Goal: Navigation & Orientation: Find specific page/section

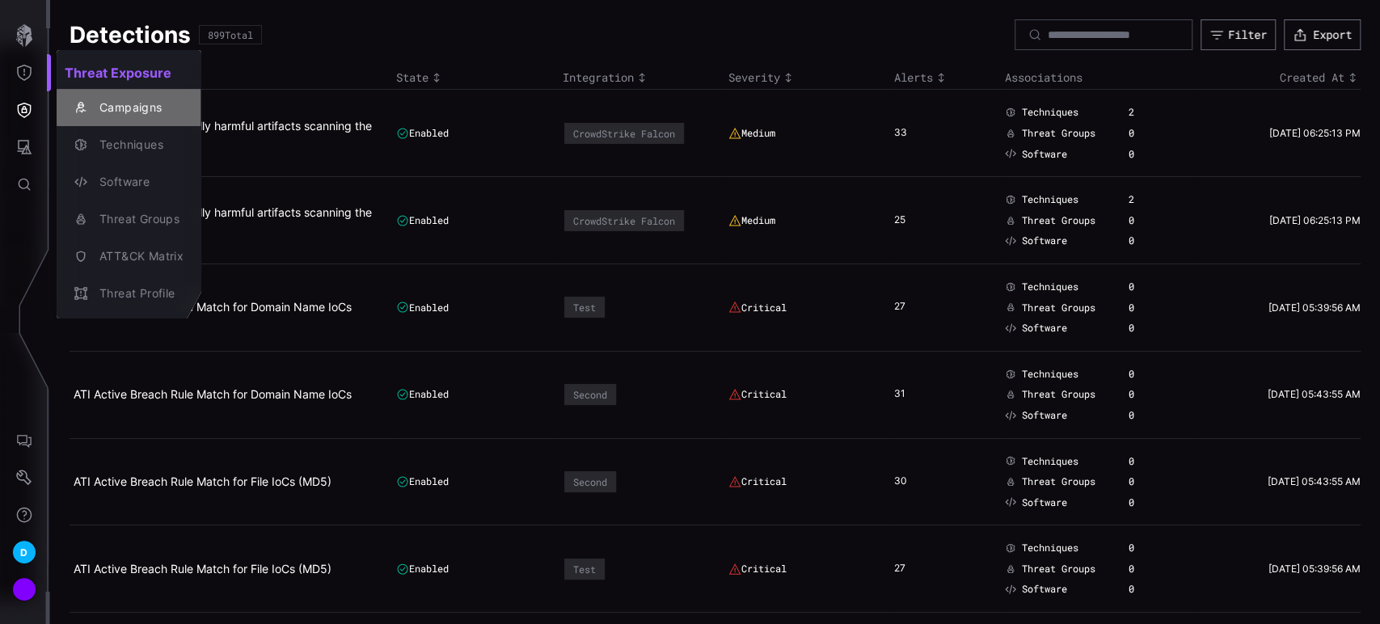
click at [122, 111] on div "Campaigns" at bounding box center [137, 108] width 92 height 20
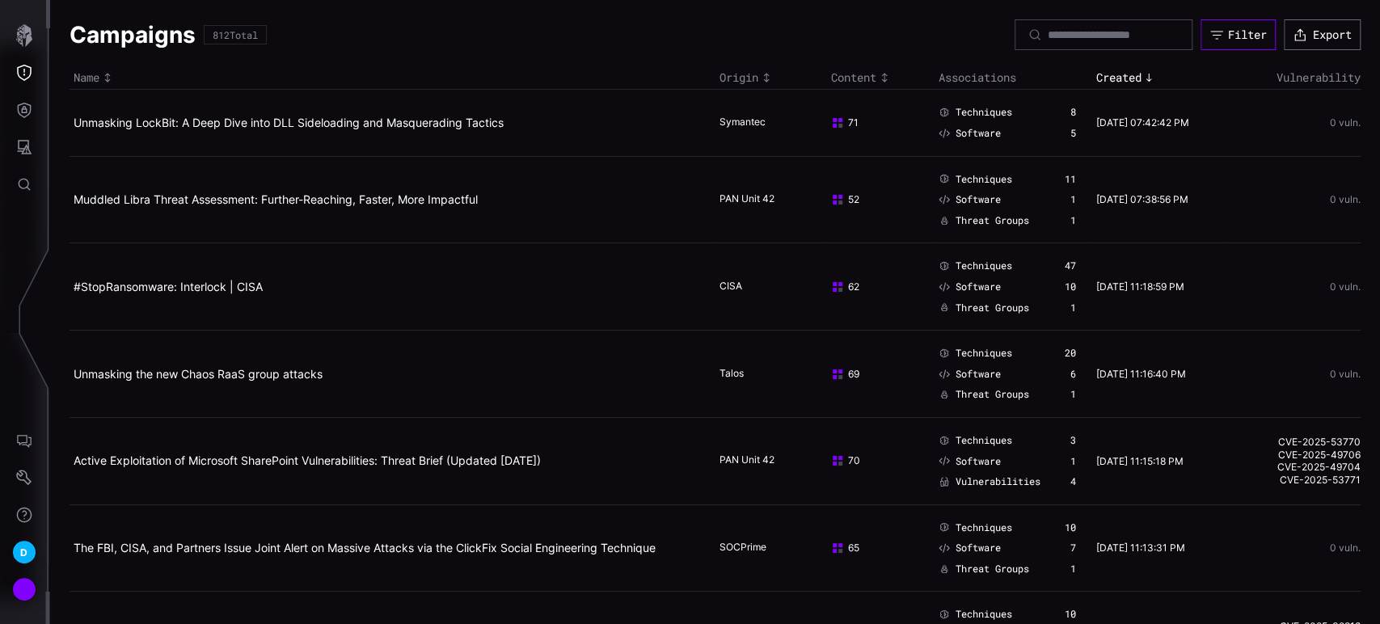
click at [1228, 28] on div "Filter" at bounding box center [1247, 34] width 39 height 15
click at [27, 70] on icon "Threat Exposure" at bounding box center [24, 73] width 16 height 16
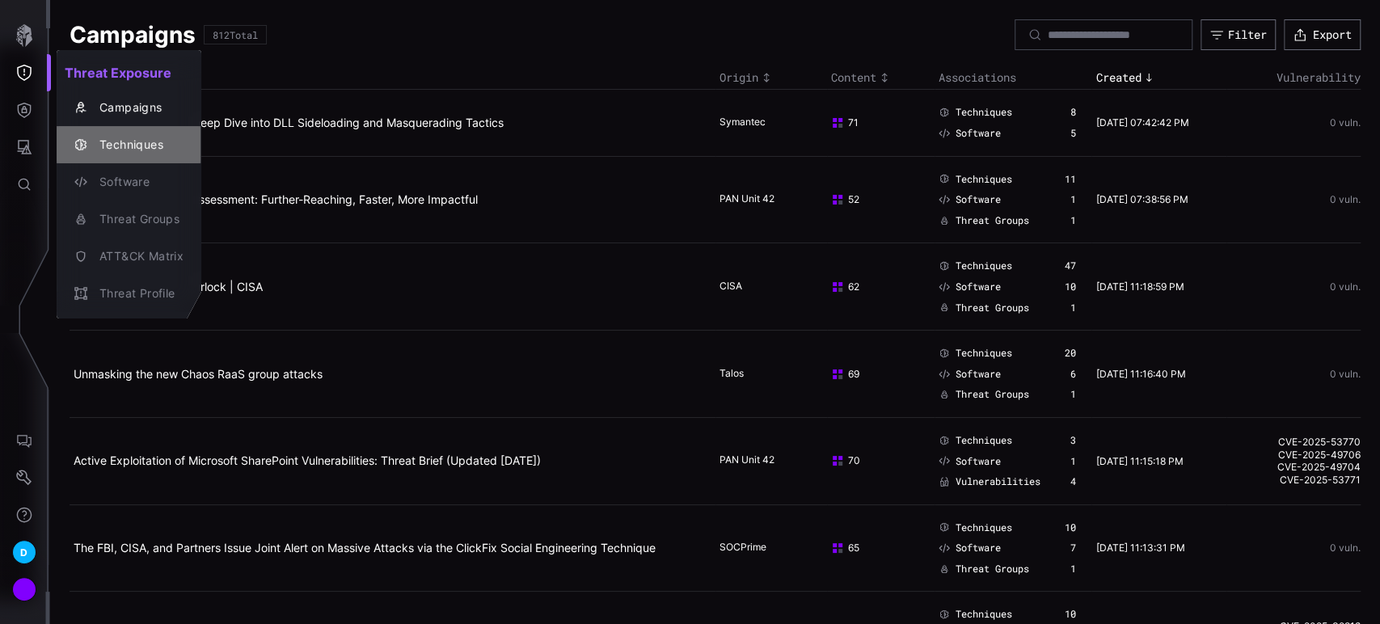
click at [122, 147] on div "Techniques" at bounding box center [137, 145] width 92 height 20
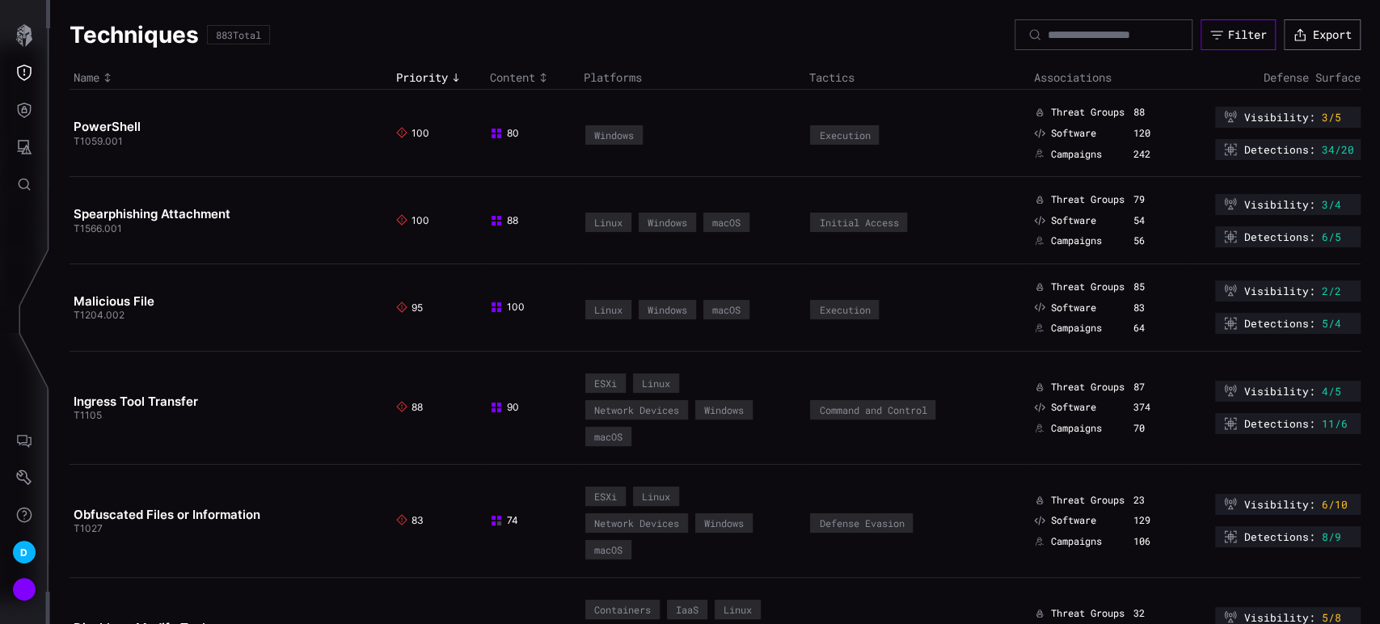
click at [1211, 42] on button "Filter" at bounding box center [1237, 34] width 75 height 31
click at [26, 77] on icon "Threat Exposure" at bounding box center [24, 73] width 16 height 16
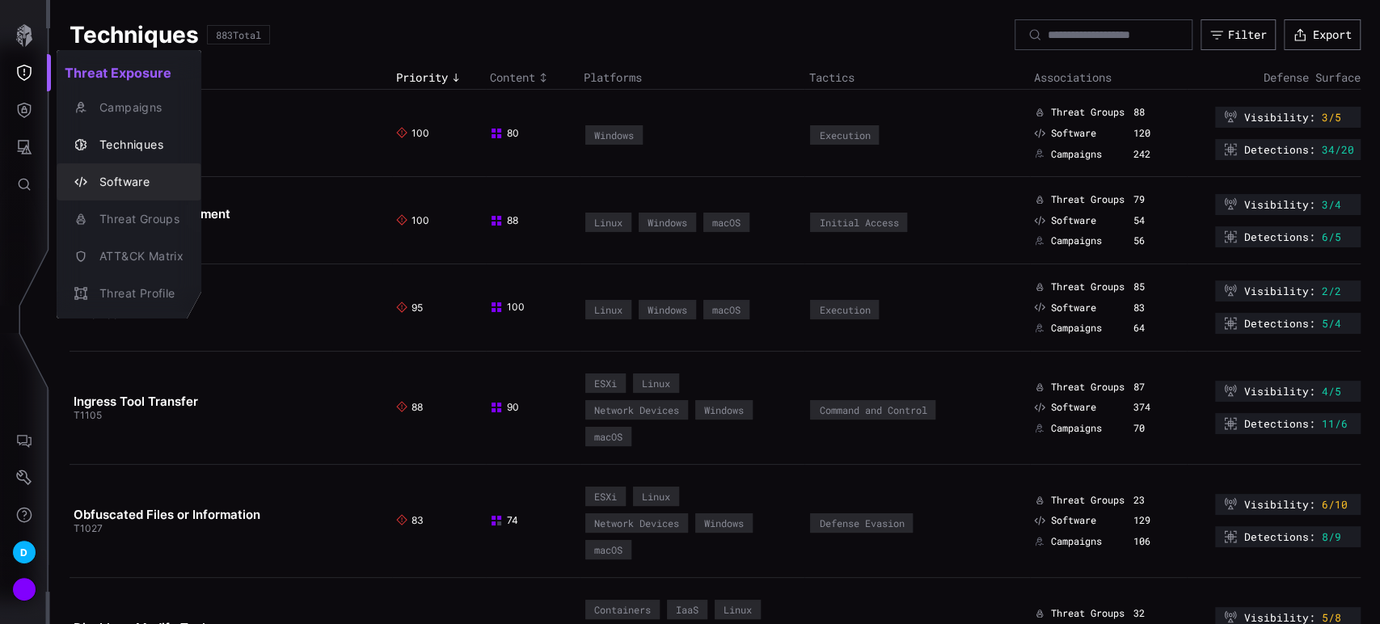
click at [142, 179] on div "Software" at bounding box center [137, 182] width 92 height 20
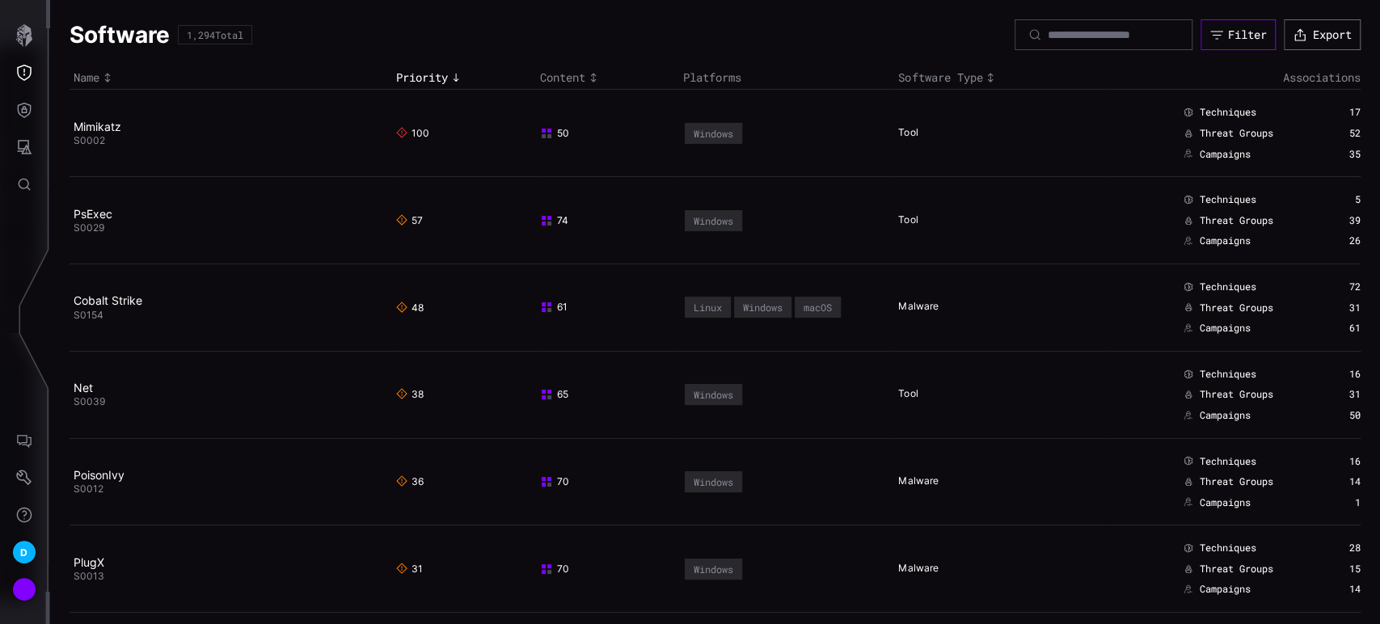
click at [1237, 40] on div "Filter" at bounding box center [1247, 34] width 39 height 15
click at [27, 75] on icon "Threat Exposure" at bounding box center [24, 73] width 16 height 16
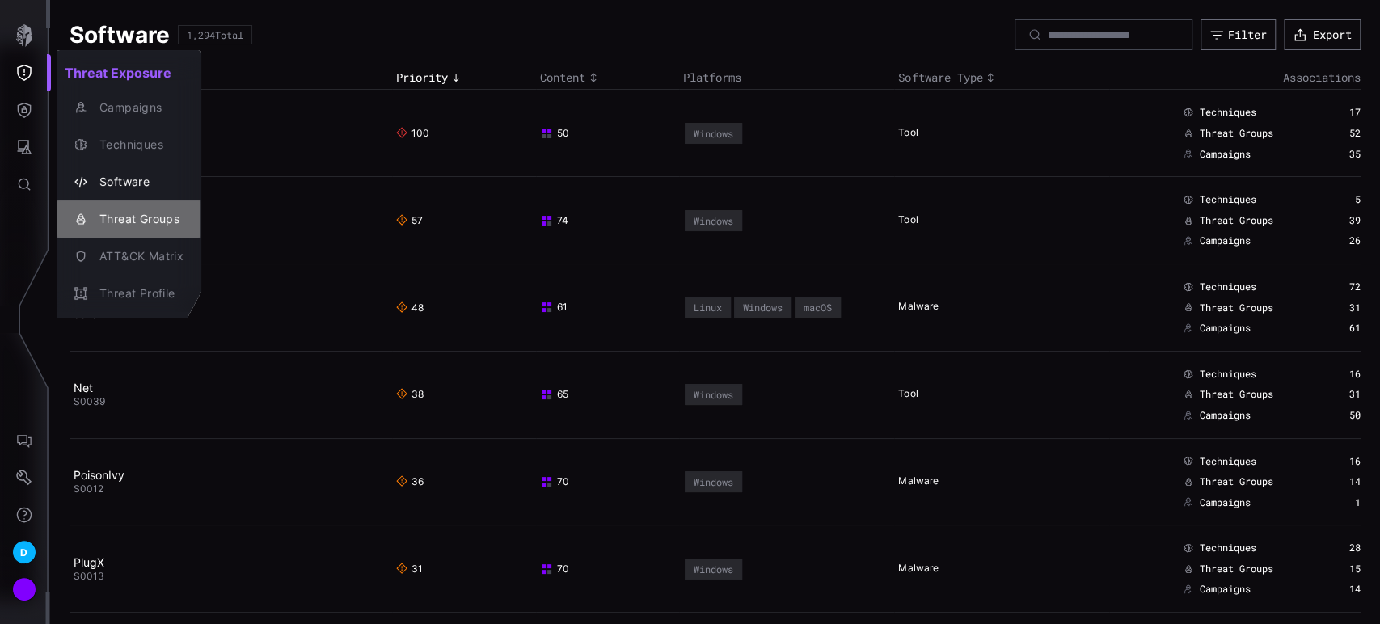
click at [116, 213] on div "Threat Groups" at bounding box center [137, 219] width 92 height 20
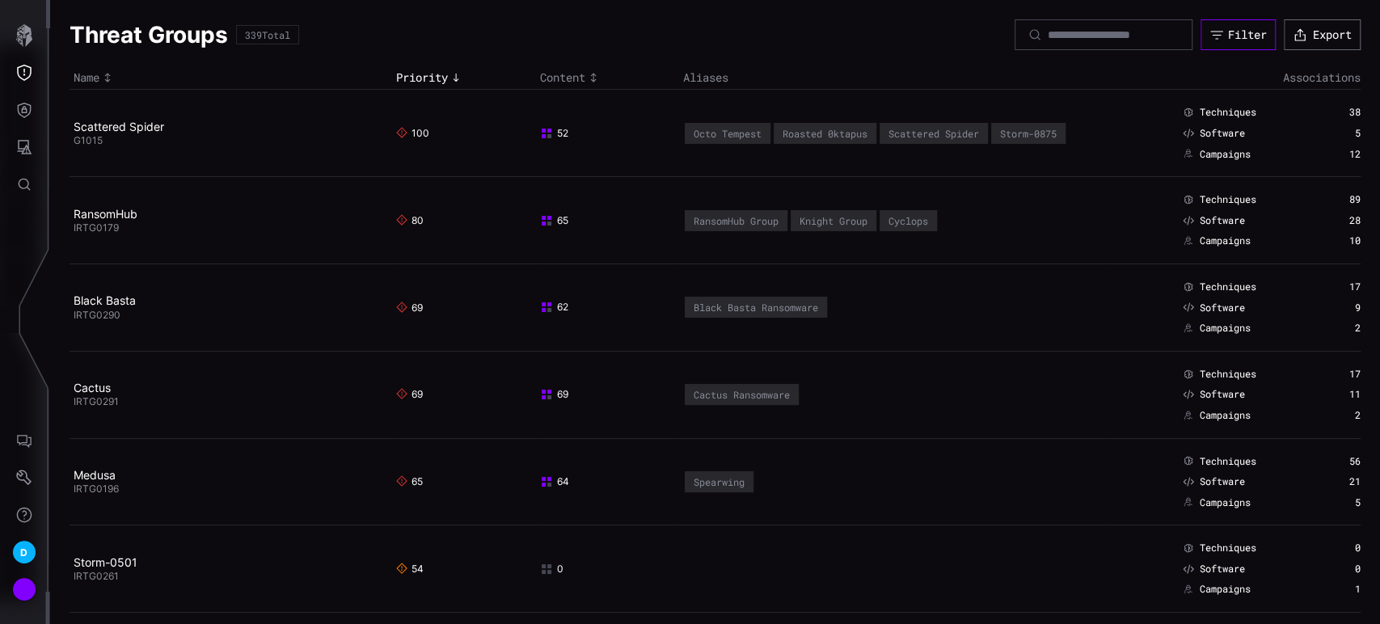
click at [1228, 44] on button "Filter" at bounding box center [1237, 34] width 75 height 31
click at [24, 74] on icon "Threat Exposure" at bounding box center [24, 73] width 16 height 16
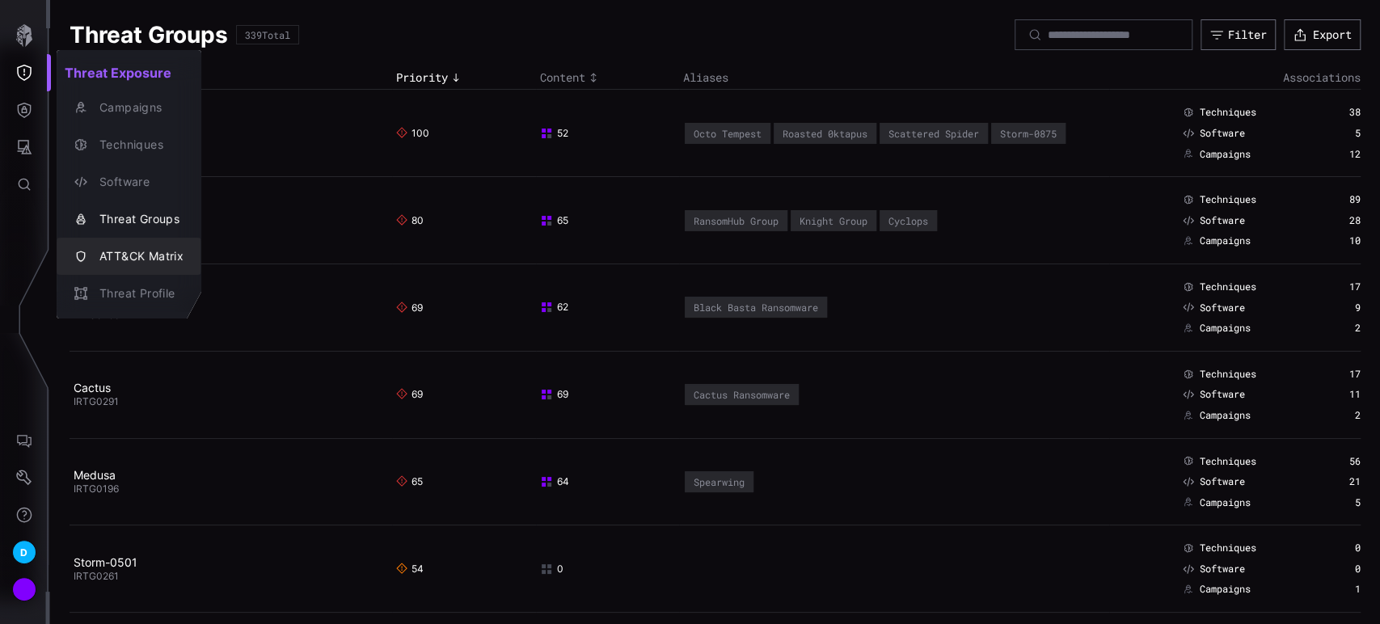
click at [110, 253] on div "ATT&CK Matrix" at bounding box center [137, 257] width 92 height 20
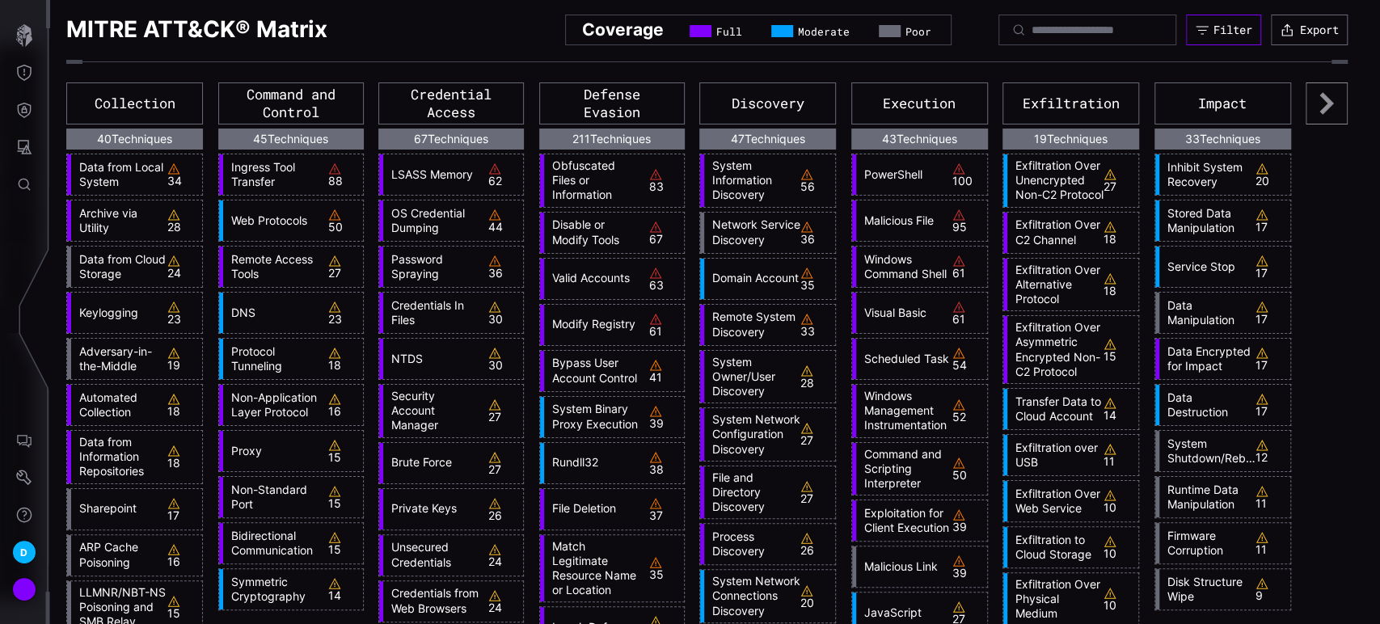
click at [1213, 31] on div "Filter" at bounding box center [1232, 30] width 39 height 15
click at [19, 108] on icon "Defense Surface" at bounding box center [24, 110] width 16 height 16
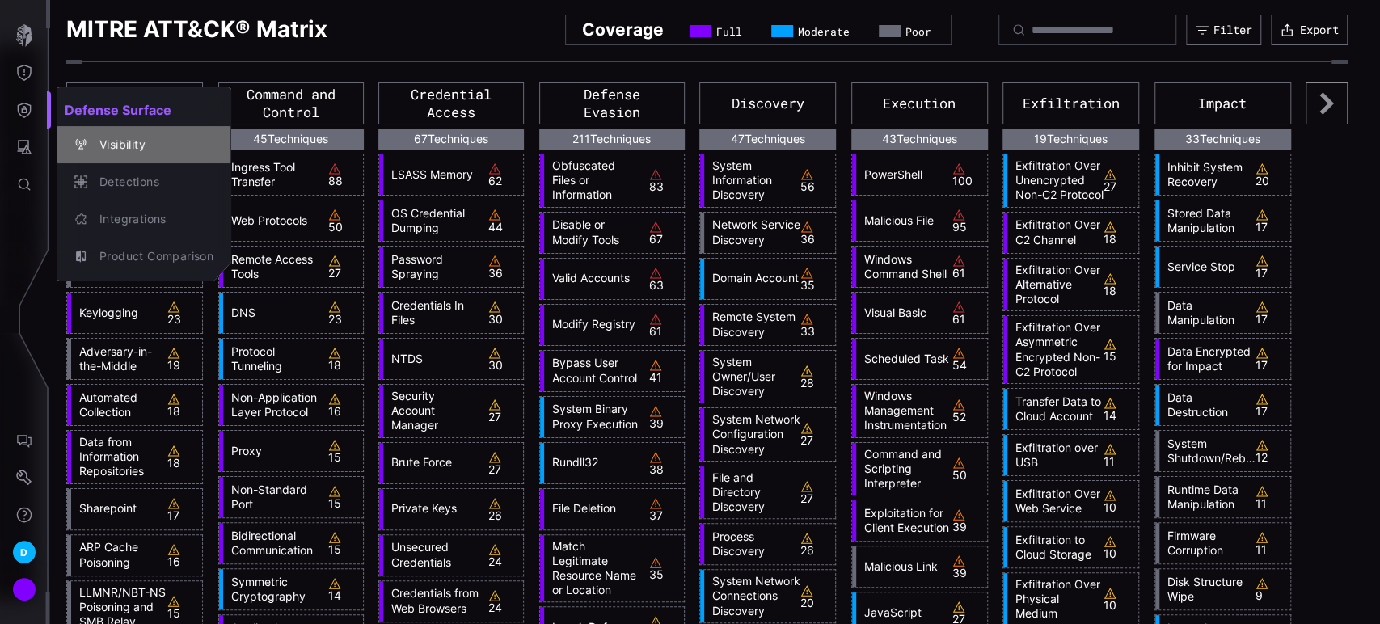
click at [116, 145] on div "Visibility" at bounding box center [152, 145] width 122 height 20
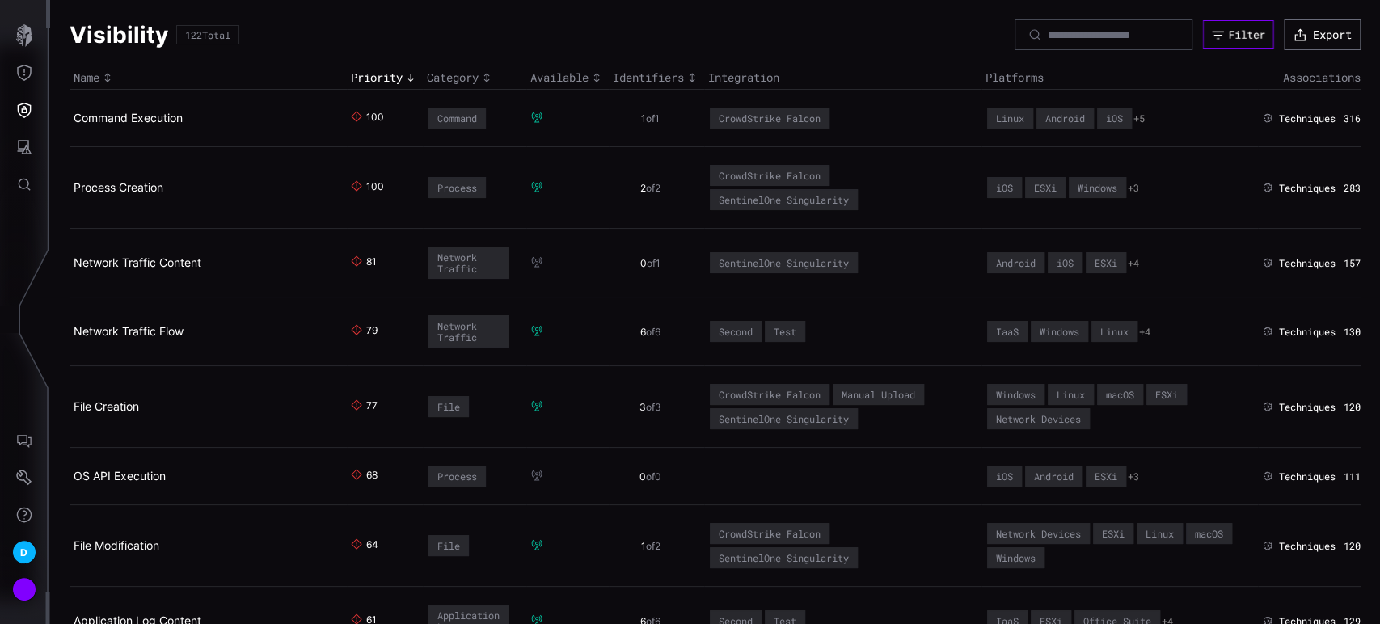
click at [1228, 32] on div "Filter" at bounding box center [1246, 34] width 36 height 14
click at [20, 74] on icon "Threat Exposure" at bounding box center [24, 73] width 16 height 16
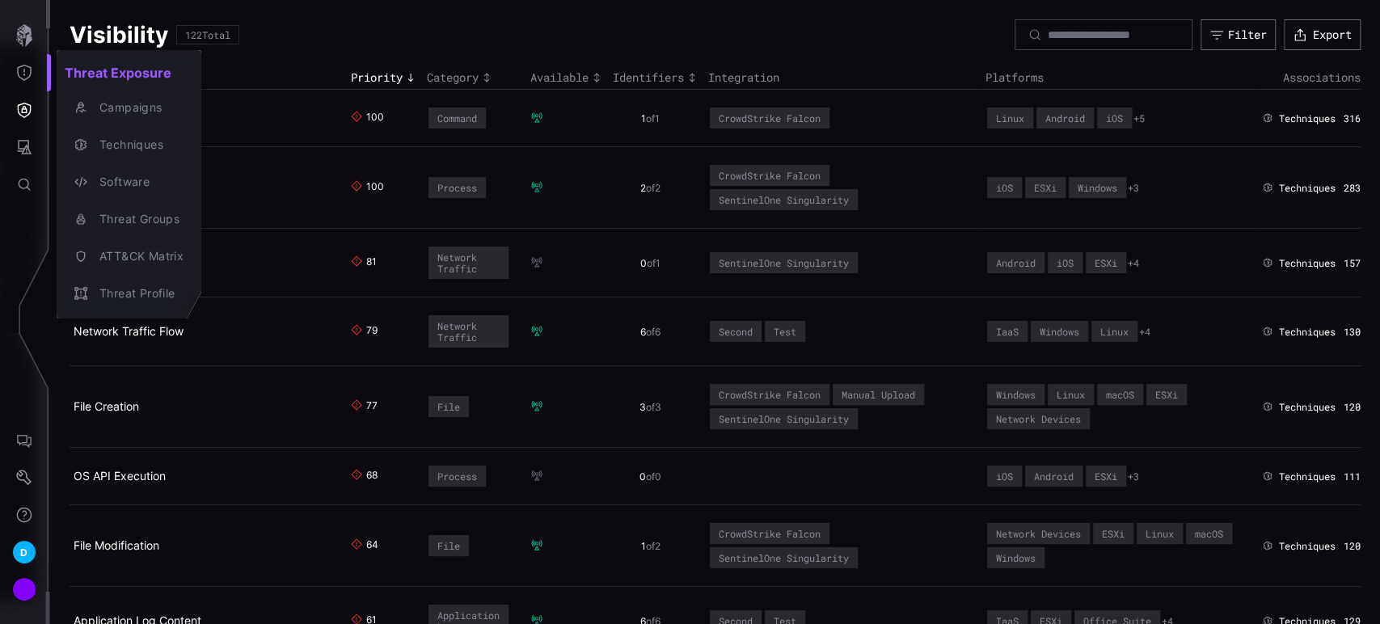
click at [27, 104] on div at bounding box center [690, 312] width 1380 height 624
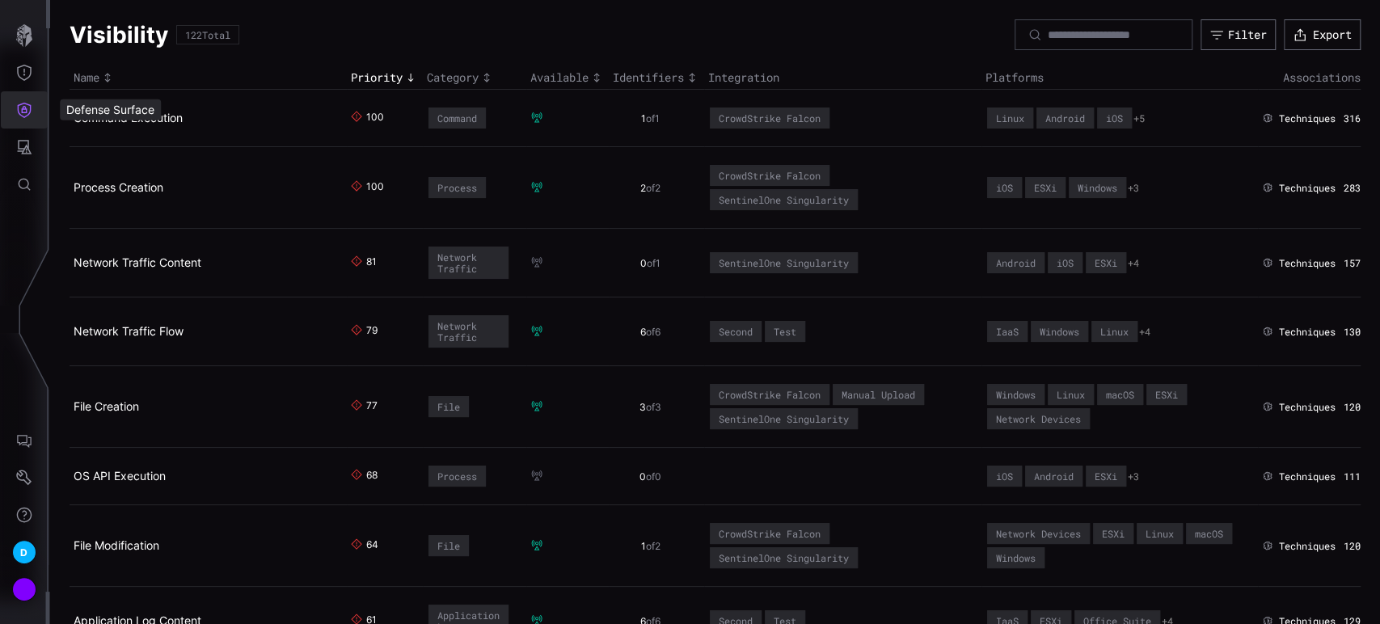
click at [35, 116] on button "Defense Surface" at bounding box center [24, 109] width 47 height 37
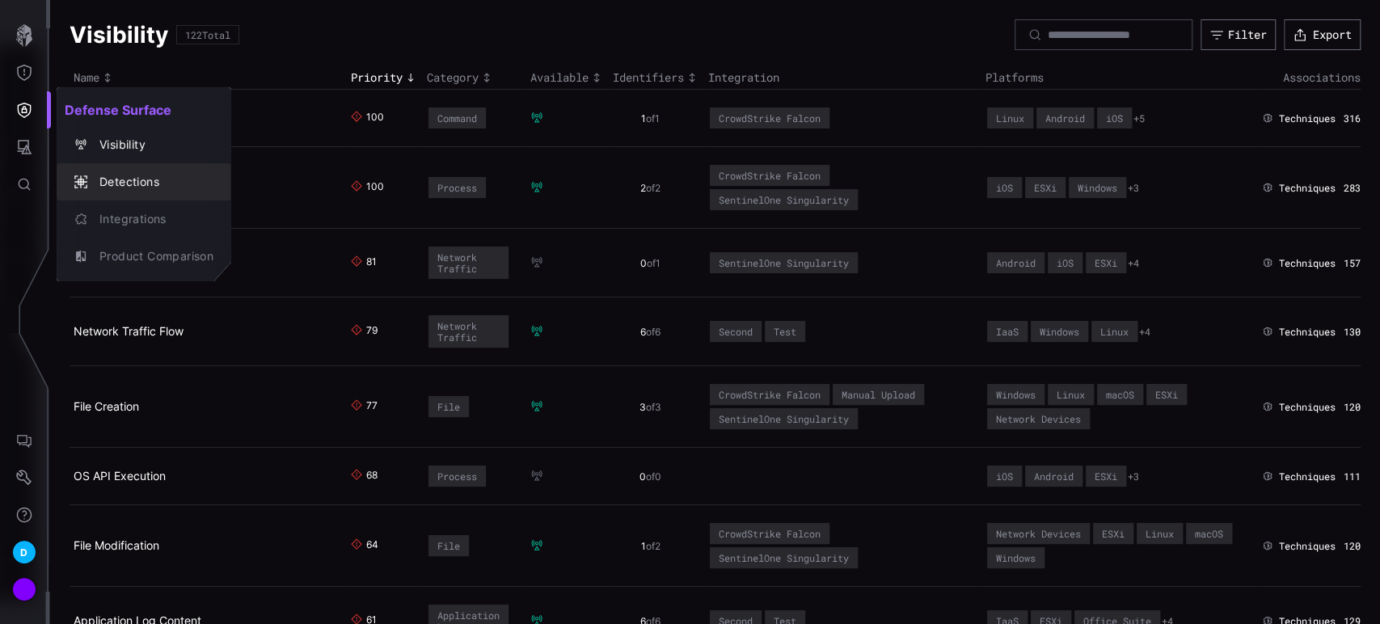
click at [117, 177] on div "Detections" at bounding box center [152, 182] width 122 height 20
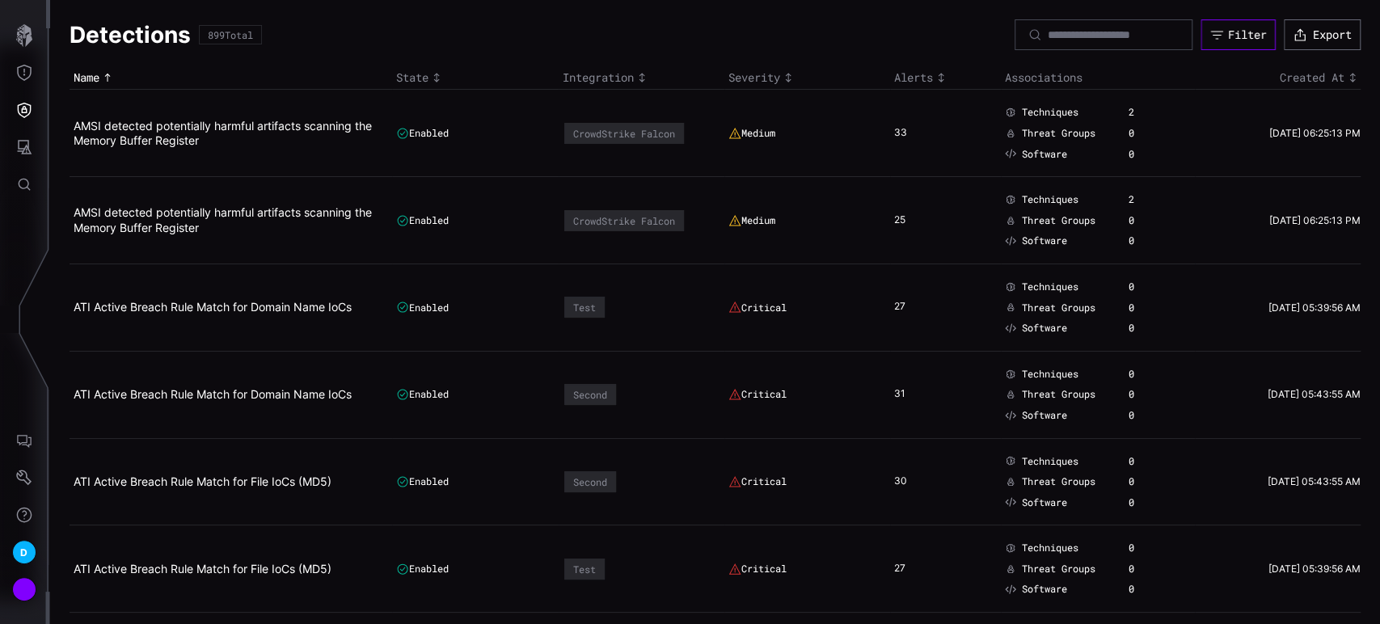
click at [1228, 37] on div "Filter" at bounding box center [1247, 34] width 39 height 15
click at [22, 113] on icon "Defense Surface" at bounding box center [24, 110] width 16 height 16
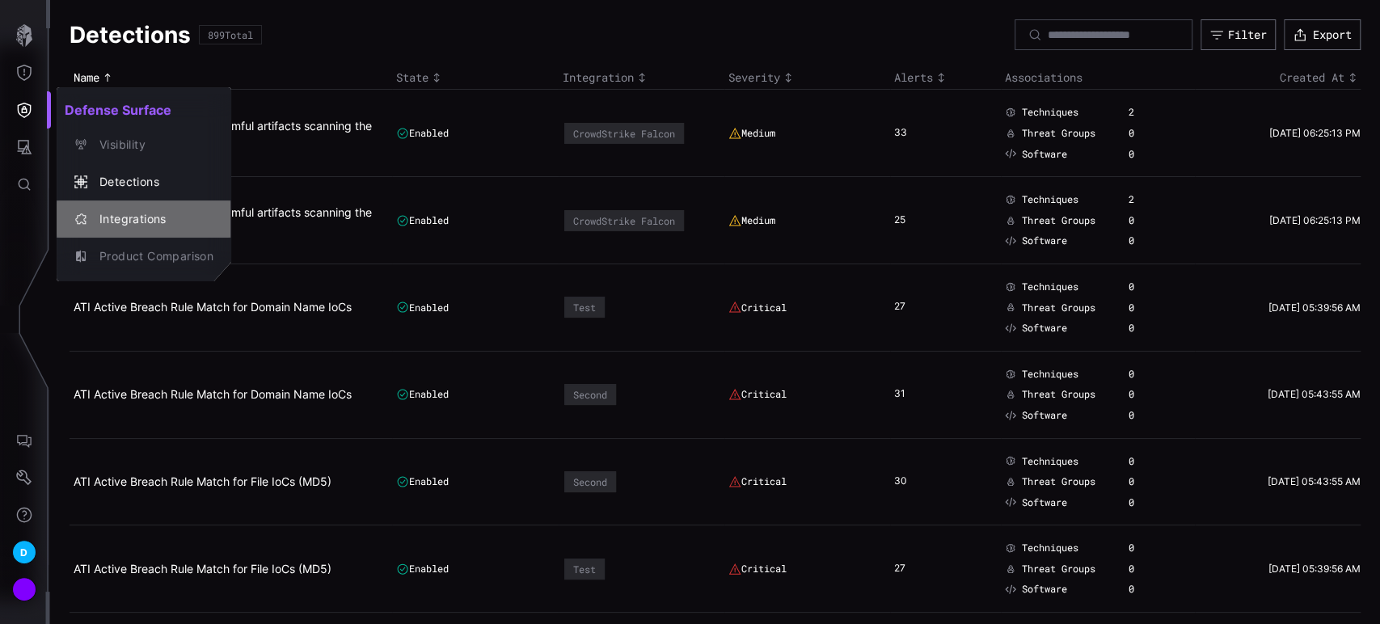
click at [123, 221] on div "Integrations" at bounding box center [152, 219] width 122 height 20
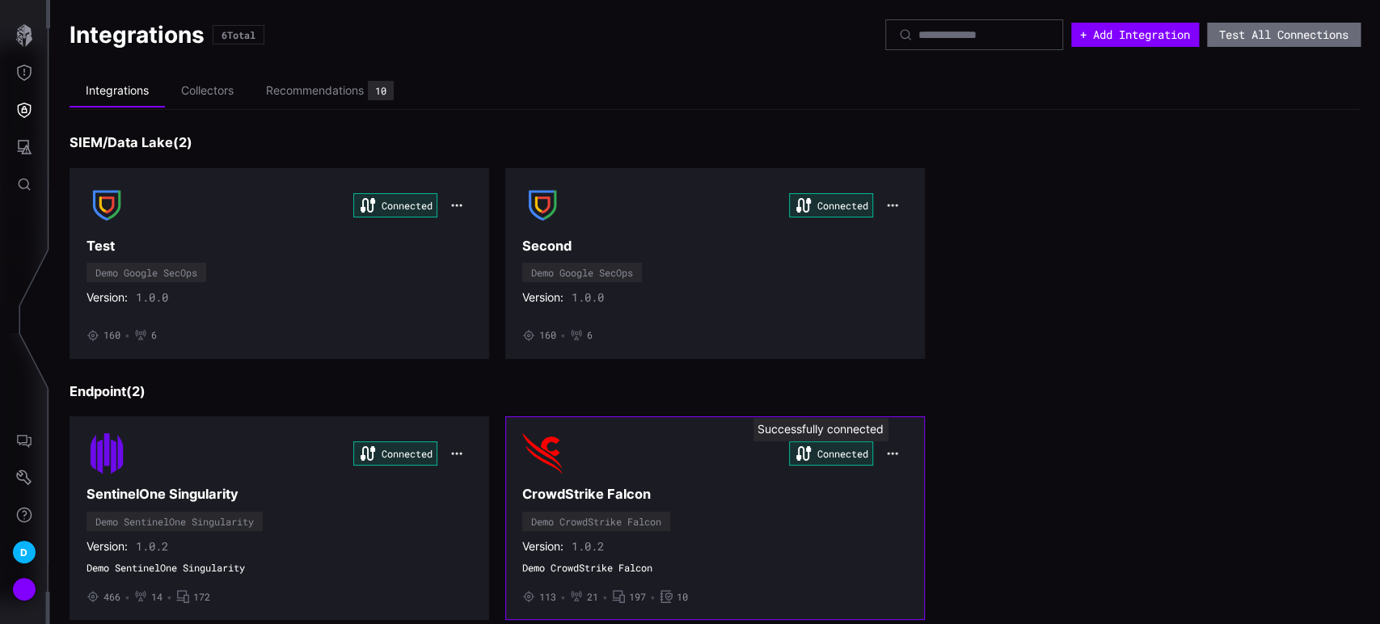
scroll to position [548, 0]
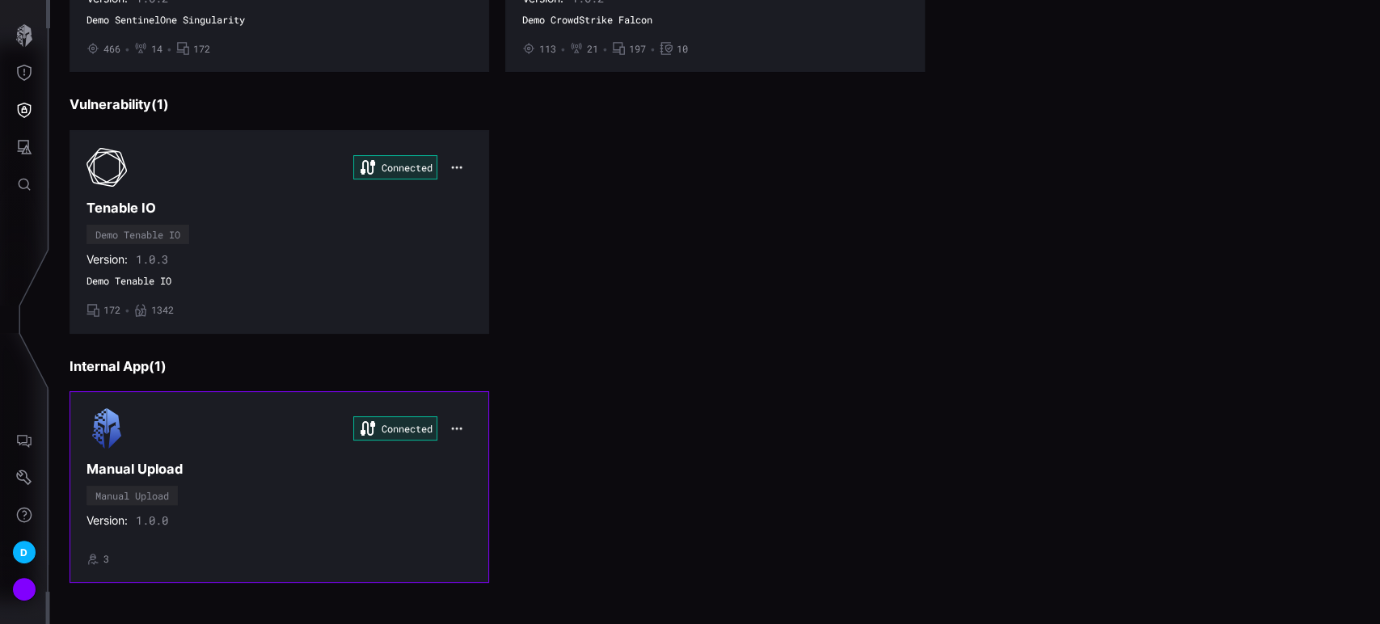
click at [279, 504] on div "Connected Manual Upload Manual Upload Version: 1.0.0 • 3" at bounding box center [279, 486] width 386 height 157
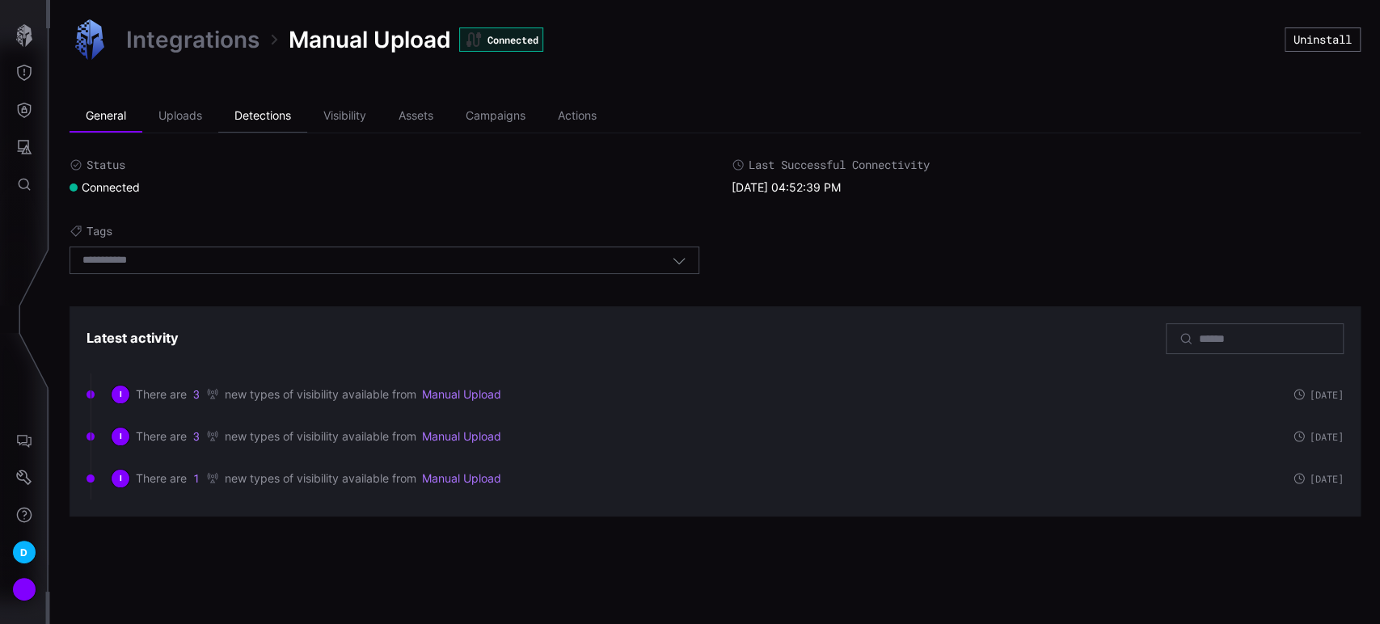
click at [264, 120] on li "Detections" at bounding box center [262, 116] width 89 height 32
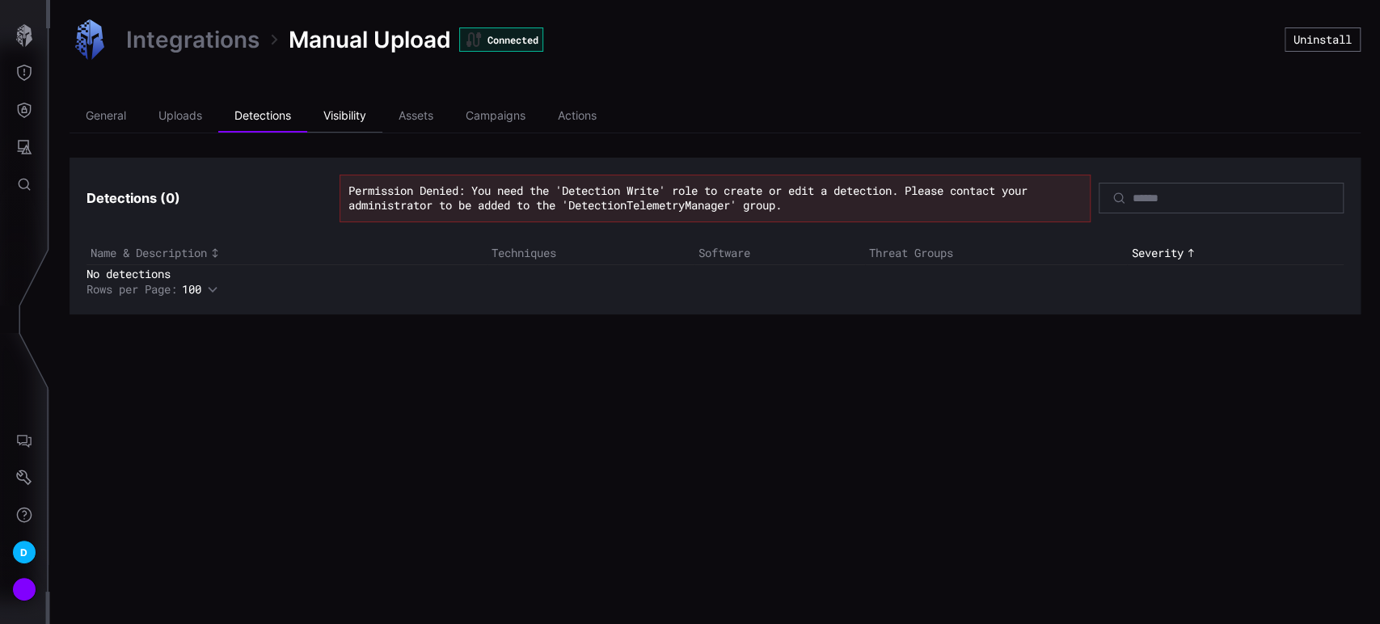
click at [350, 116] on li "Visibility" at bounding box center [344, 116] width 75 height 32
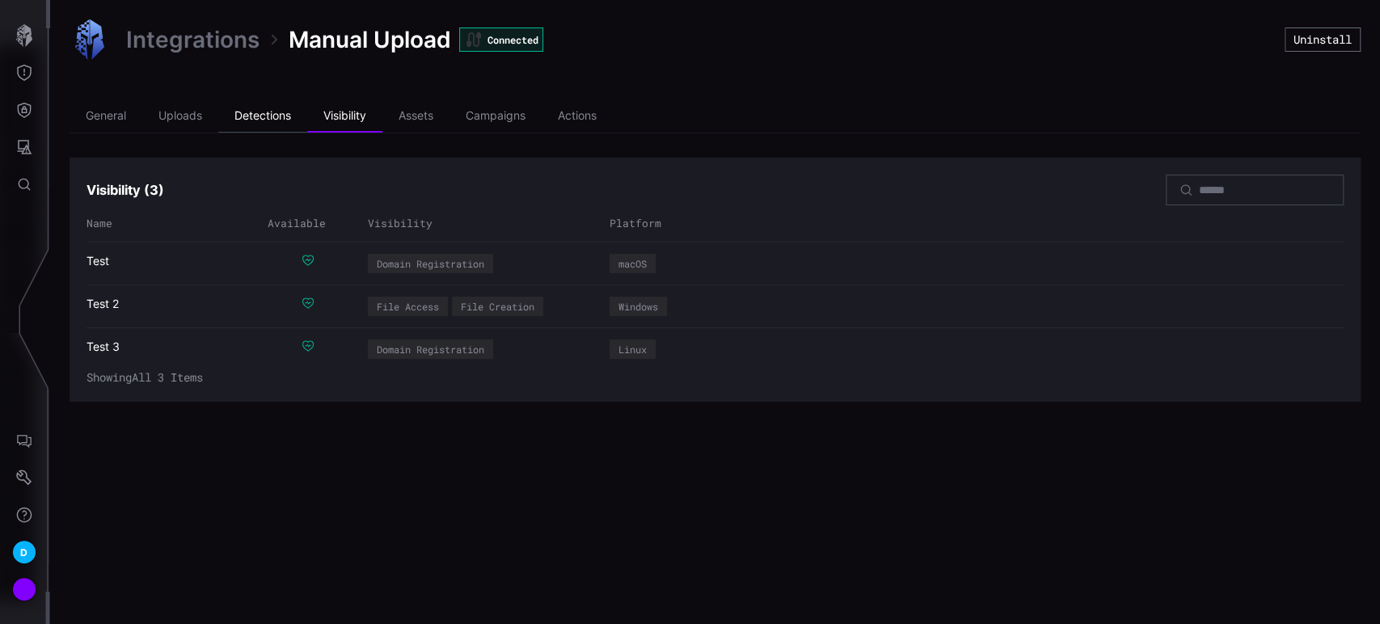
click at [256, 112] on li "Detections" at bounding box center [262, 116] width 89 height 32
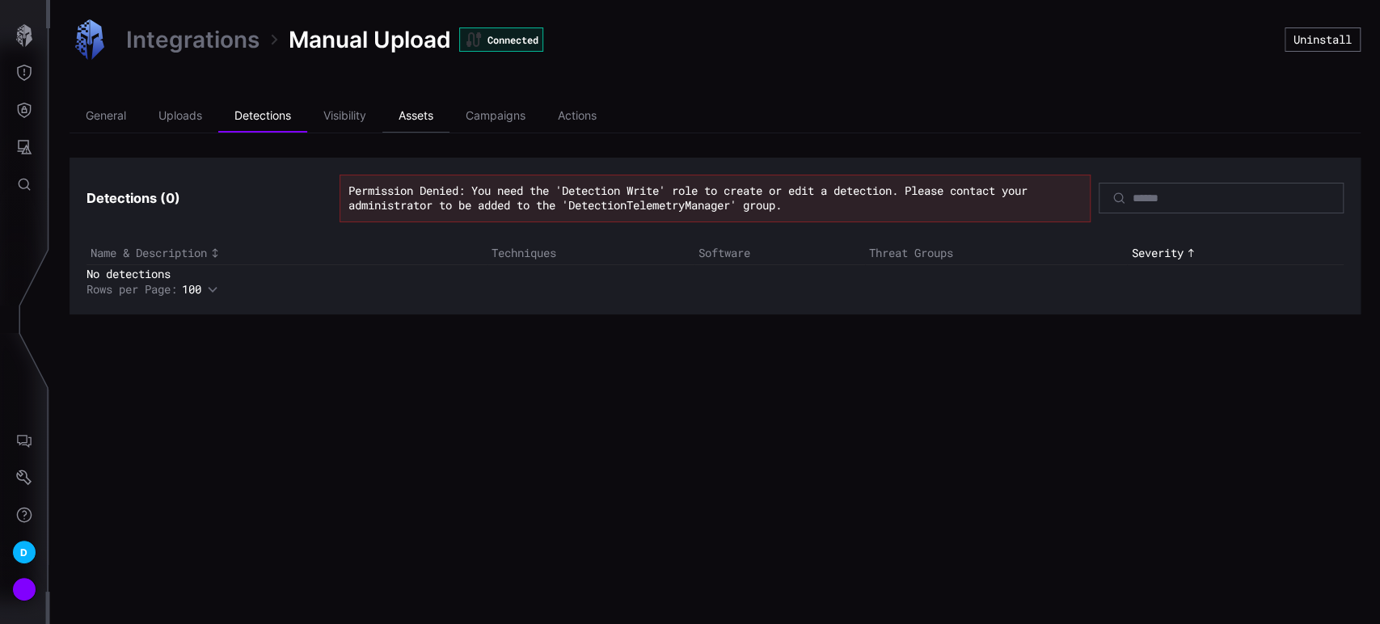
click at [422, 119] on li "Assets" at bounding box center [415, 116] width 67 height 32
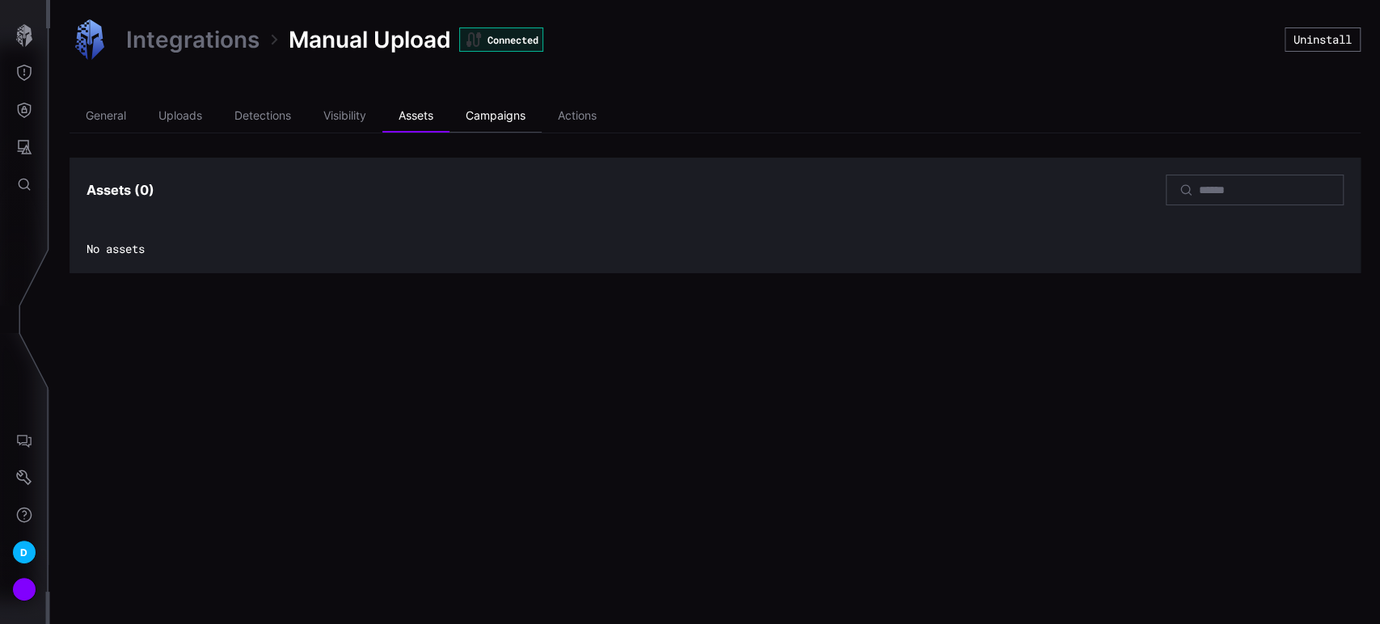
click at [504, 119] on li "Campaigns" at bounding box center [495, 116] width 92 height 32
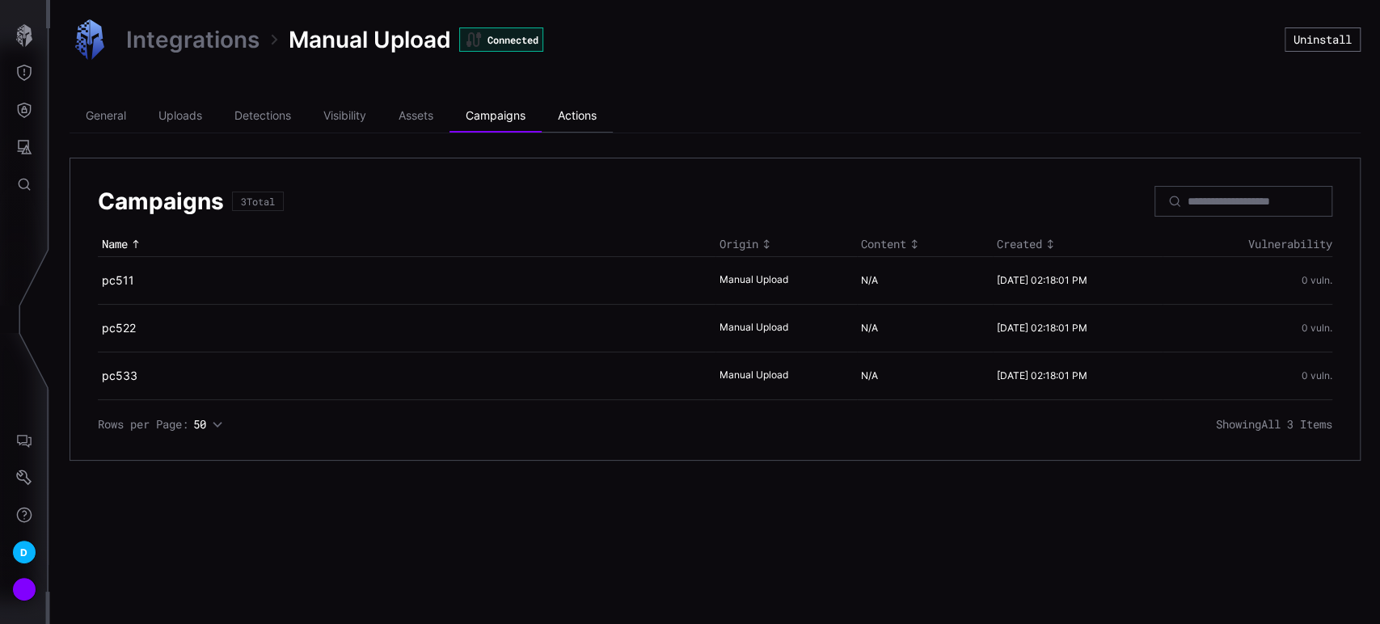
click at [590, 121] on li "Actions" at bounding box center [576, 116] width 71 height 32
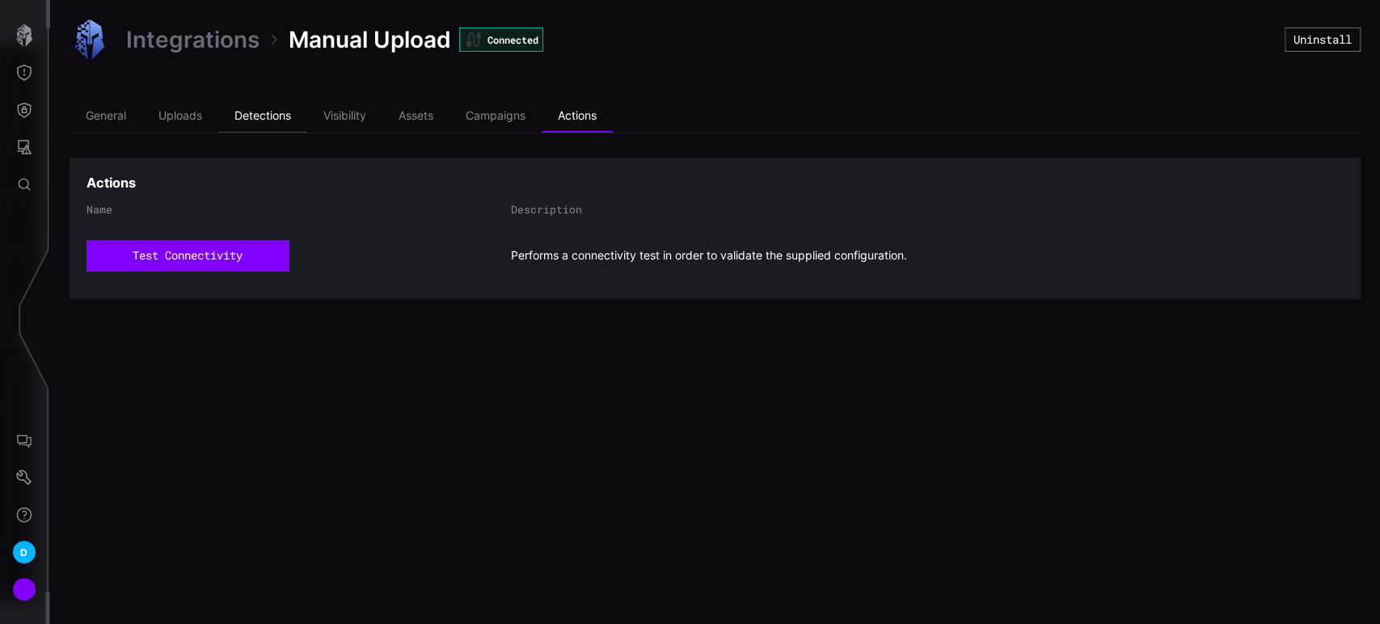
click at [252, 113] on li "Detections" at bounding box center [262, 116] width 89 height 32
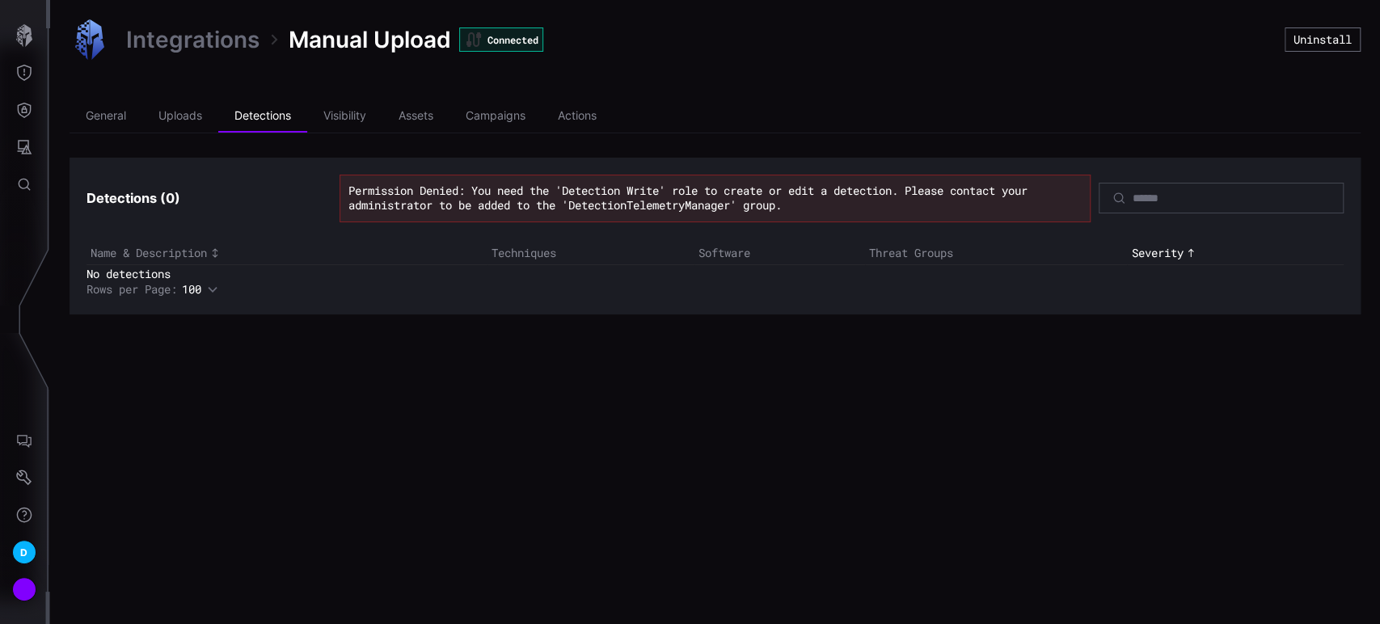
click at [796, 394] on div "Integrations Manual Upload Connected Uninstall General Uploads Detections Visib…" at bounding box center [714, 312] width 1329 height 624
click at [21, 106] on icon "Defense Surface" at bounding box center [24, 110] width 16 height 16
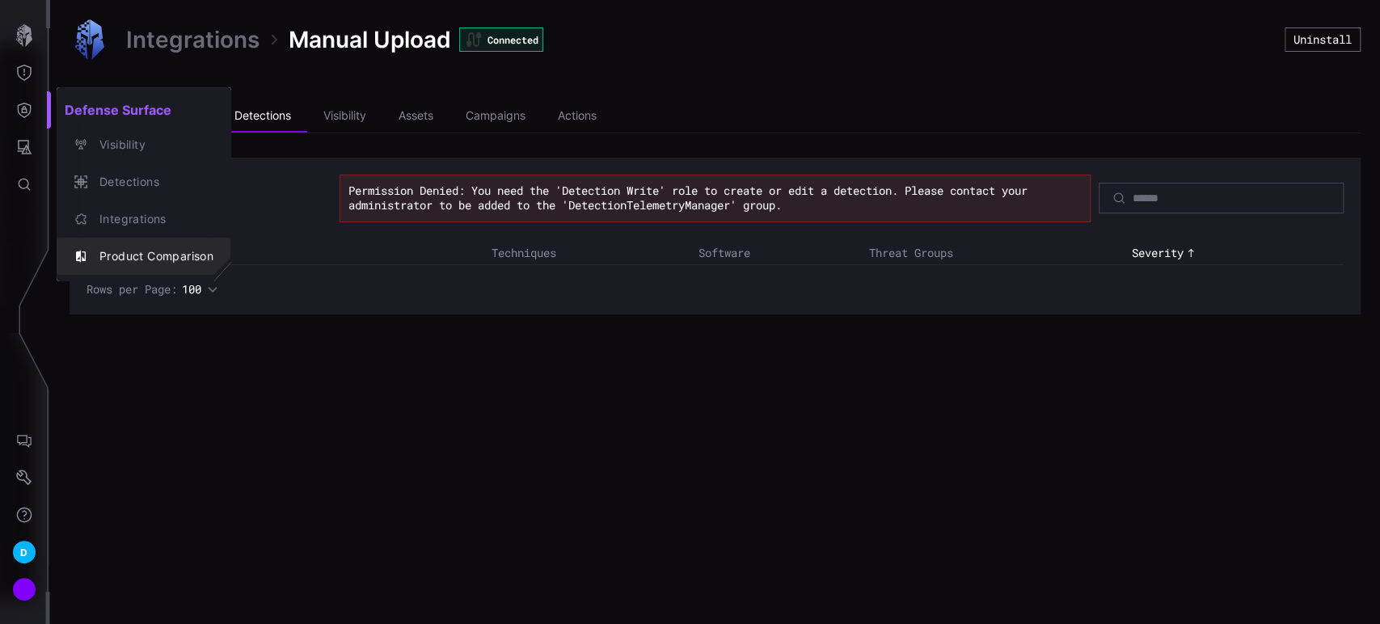
click at [116, 256] on div "Product Comparison" at bounding box center [152, 257] width 122 height 20
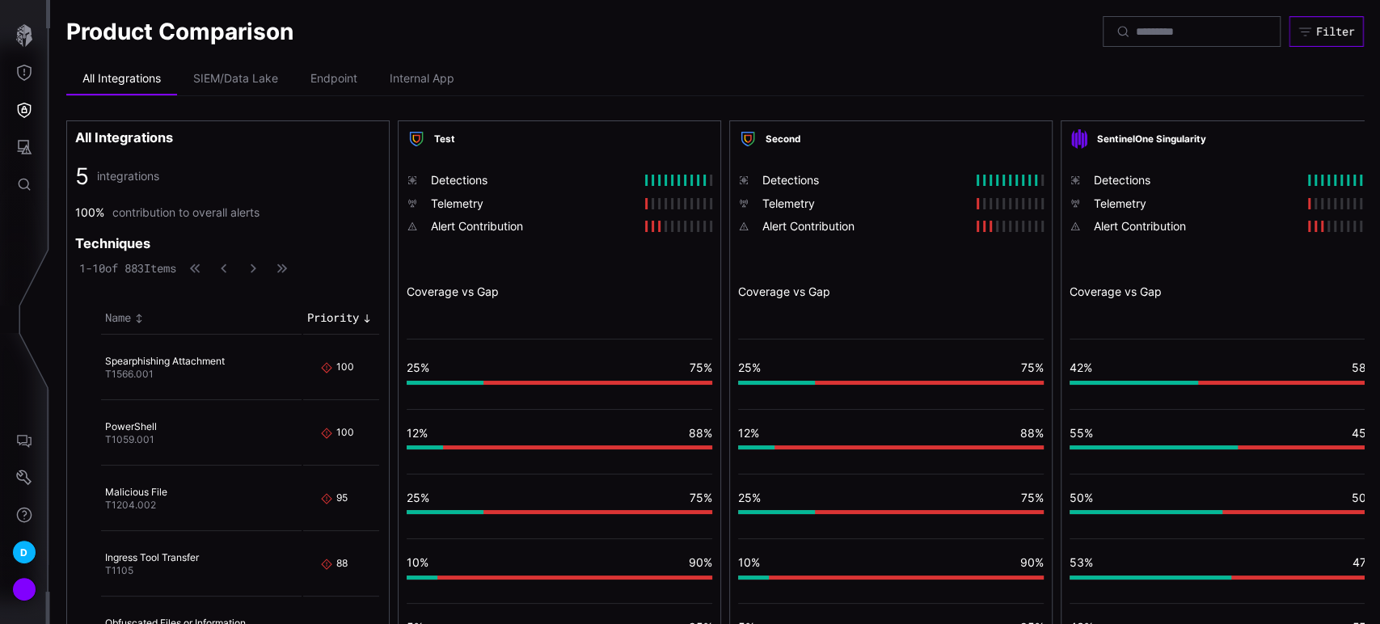
click at [1325, 33] on div "Filter" at bounding box center [1335, 31] width 39 height 15
click at [23, 469] on button "Settings" at bounding box center [24, 477] width 47 height 37
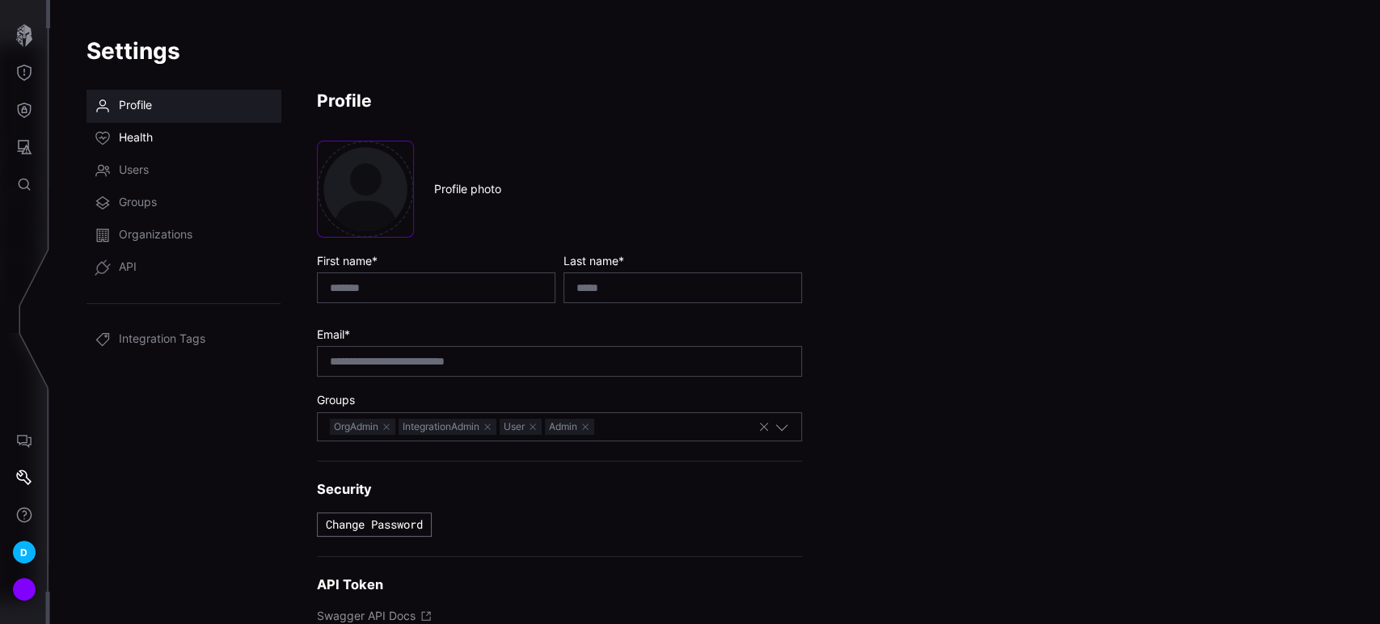
click at [134, 141] on span "Health" at bounding box center [136, 138] width 34 height 16
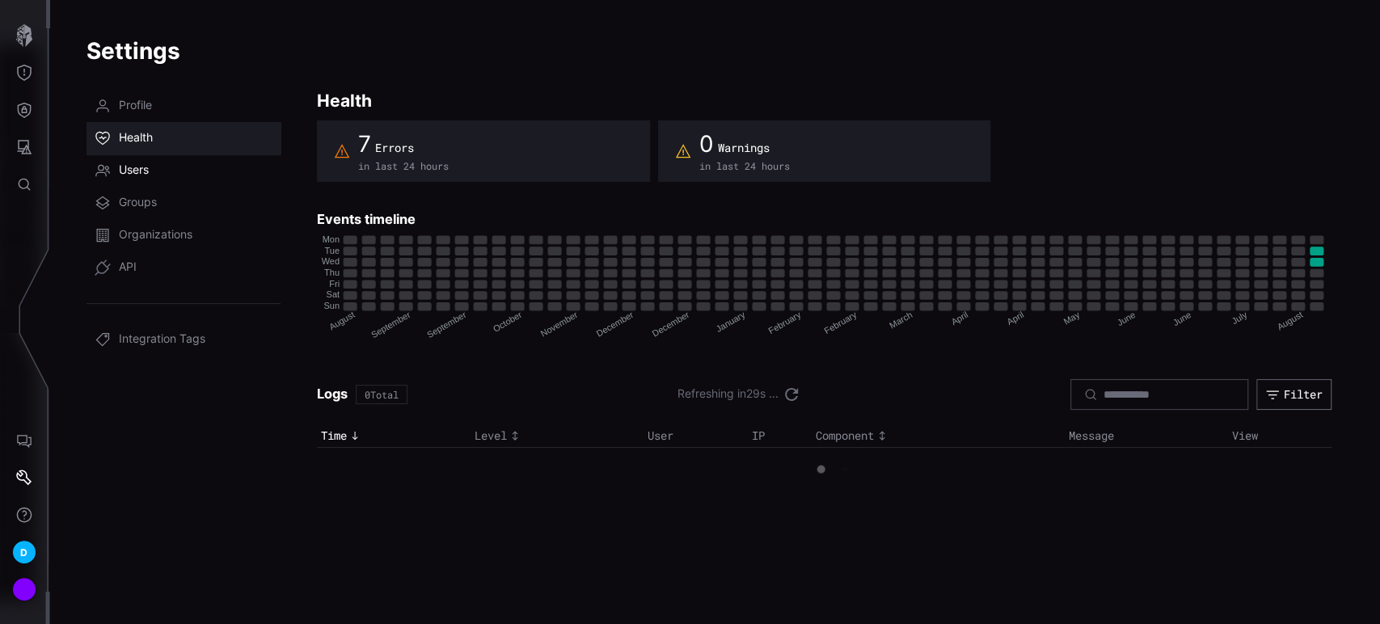
click at [136, 171] on span "Users" at bounding box center [134, 170] width 30 height 16
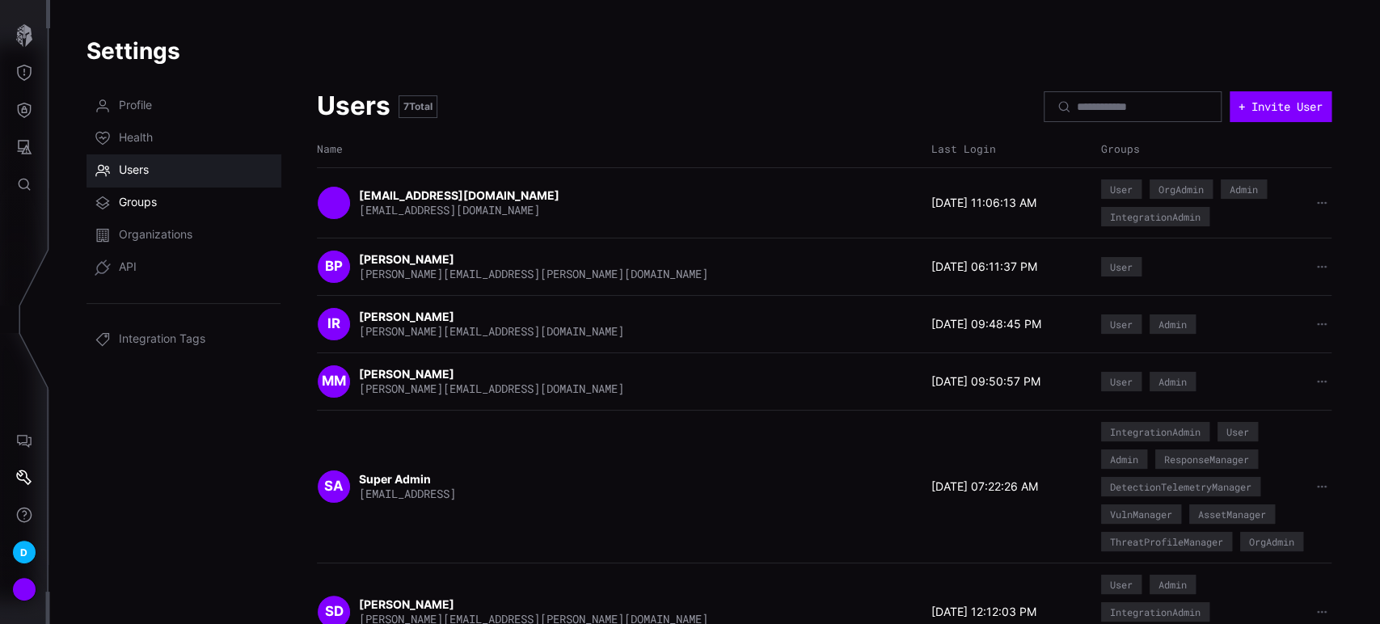
click at [140, 207] on span "Groups" at bounding box center [138, 203] width 38 height 16
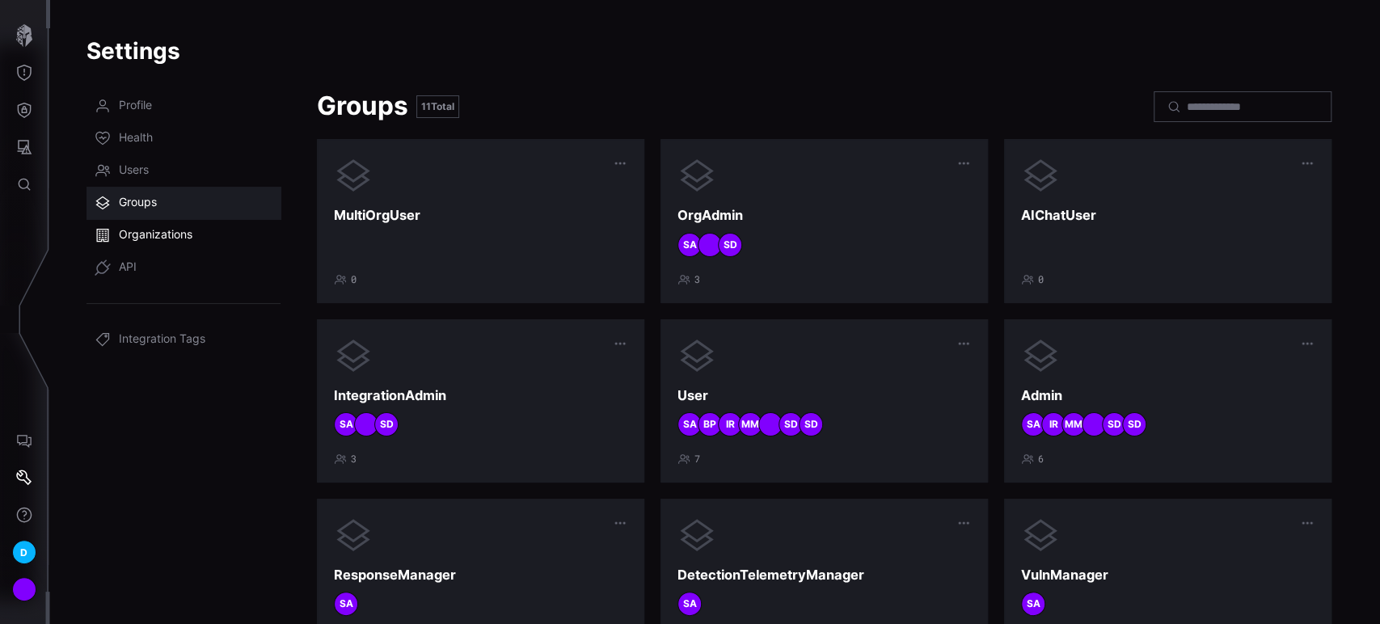
click at [161, 237] on span "Organizations" at bounding box center [156, 235] width 74 height 16
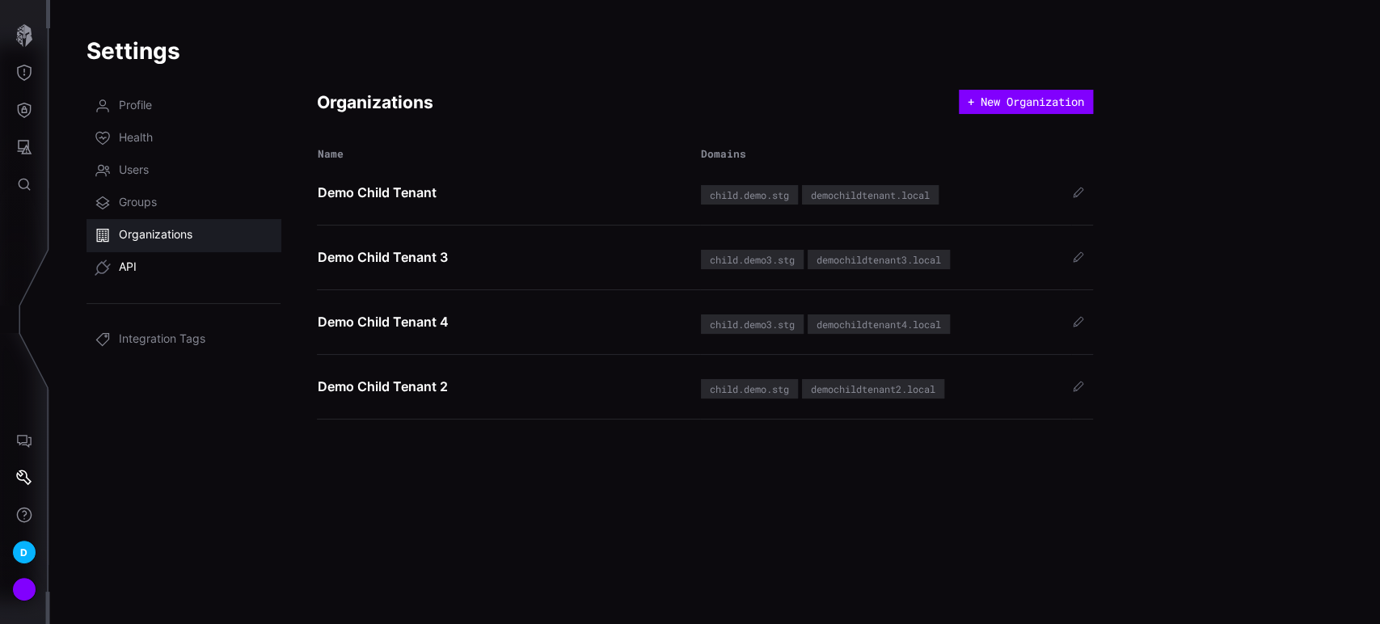
click at [129, 269] on span "API" at bounding box center [128, 267] width 18 height 16
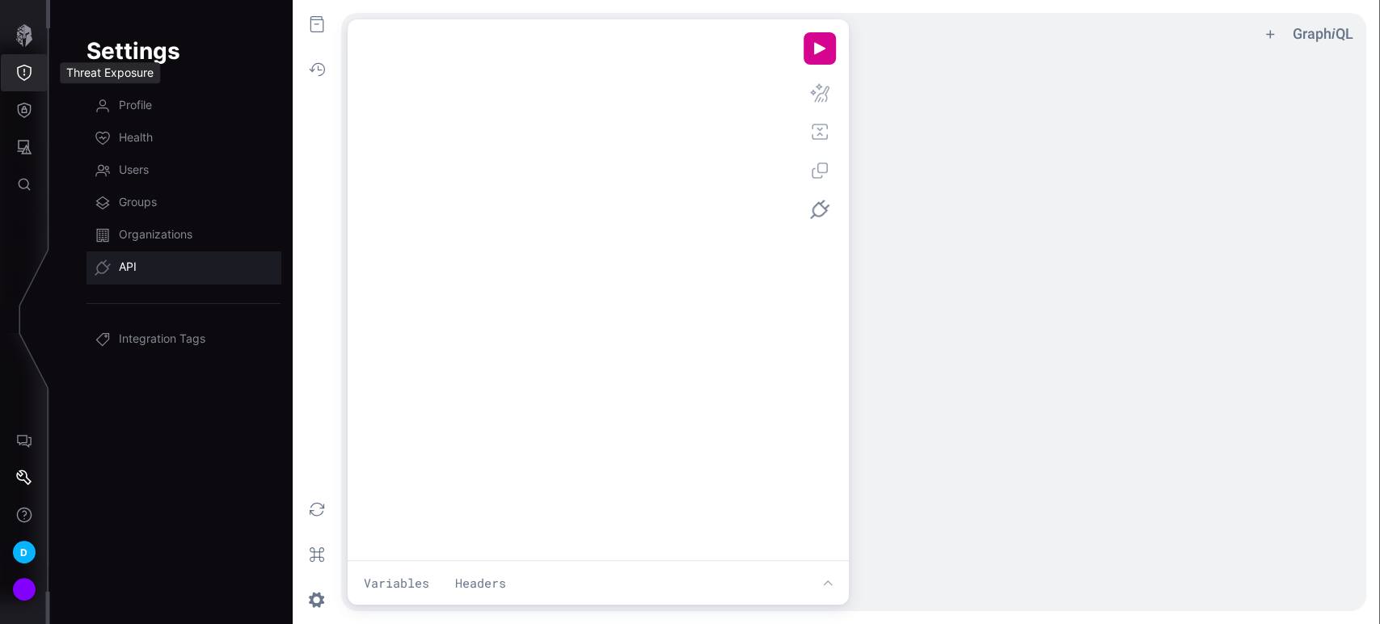
click at [25, 71] on icon "Threat Exposure" at bounding box center [24, 73] width 16 height 16
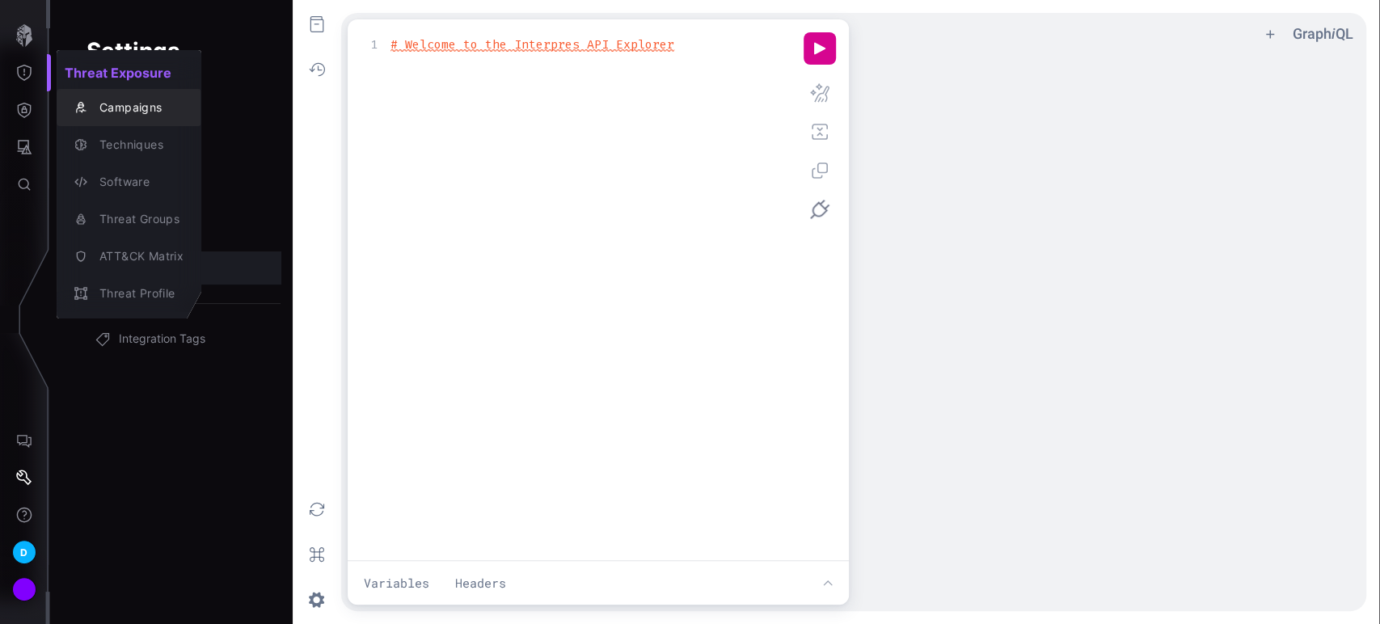
click at [109, 112] on div "Campaigns" at bounding box center [137, 108] width 92 height 20
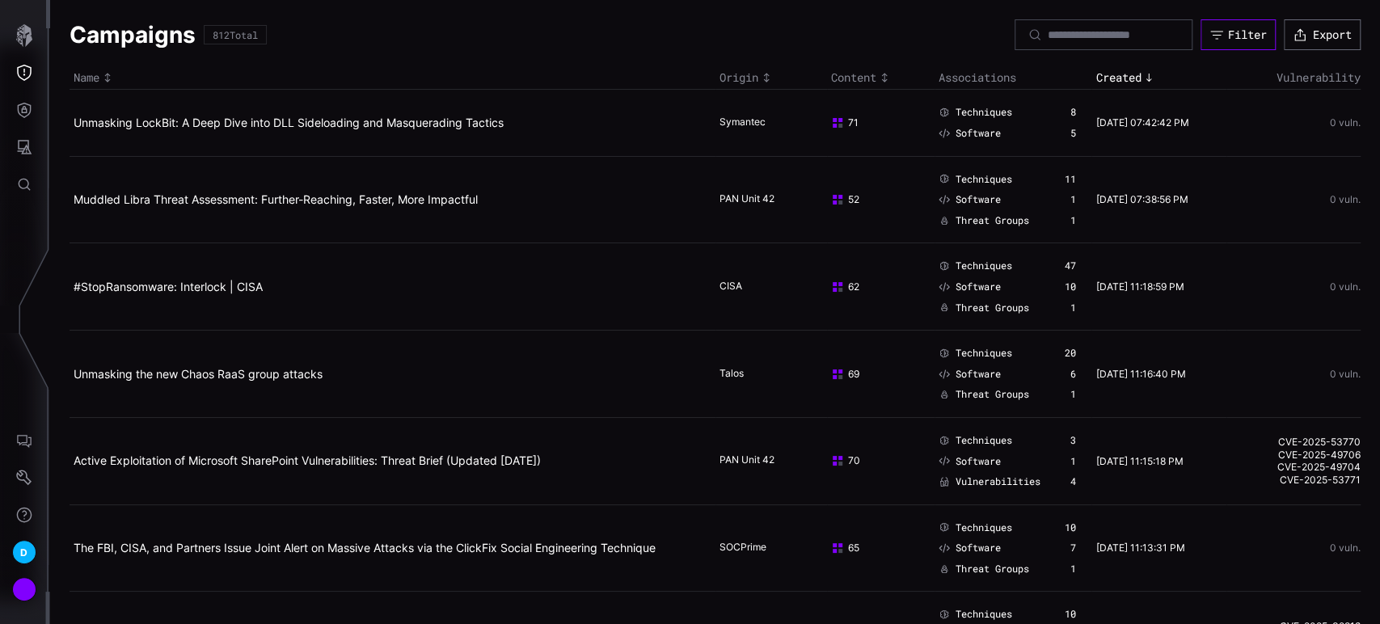
click at [1239, 32] on div "Filter" at bounding box center [1247, 34] width 39 height 15
click at [1209, 29] on button "Filter" at bounding box center [1237, 34] width 75 height 31
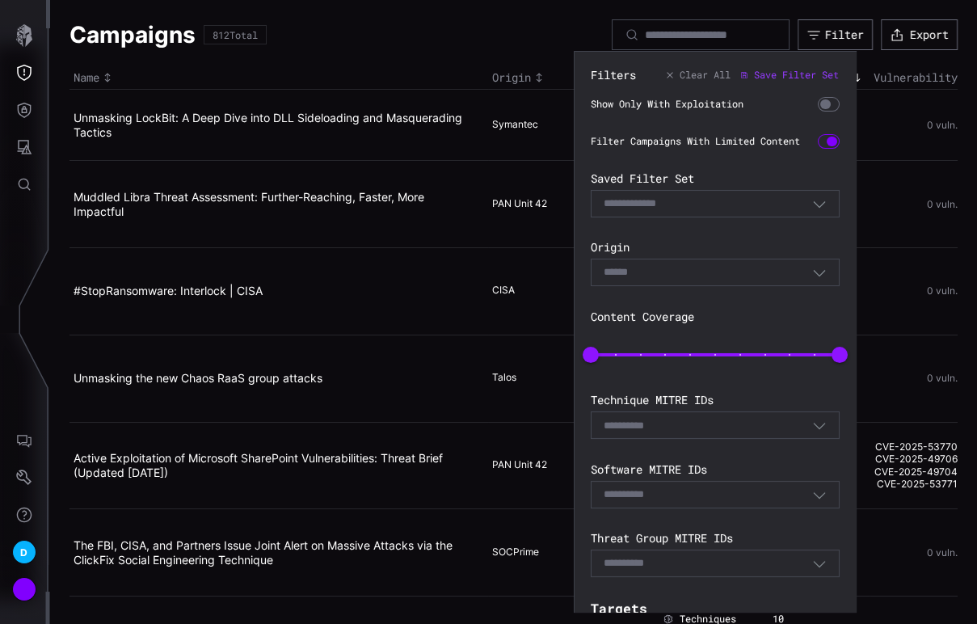
scroll to position [240, 0]
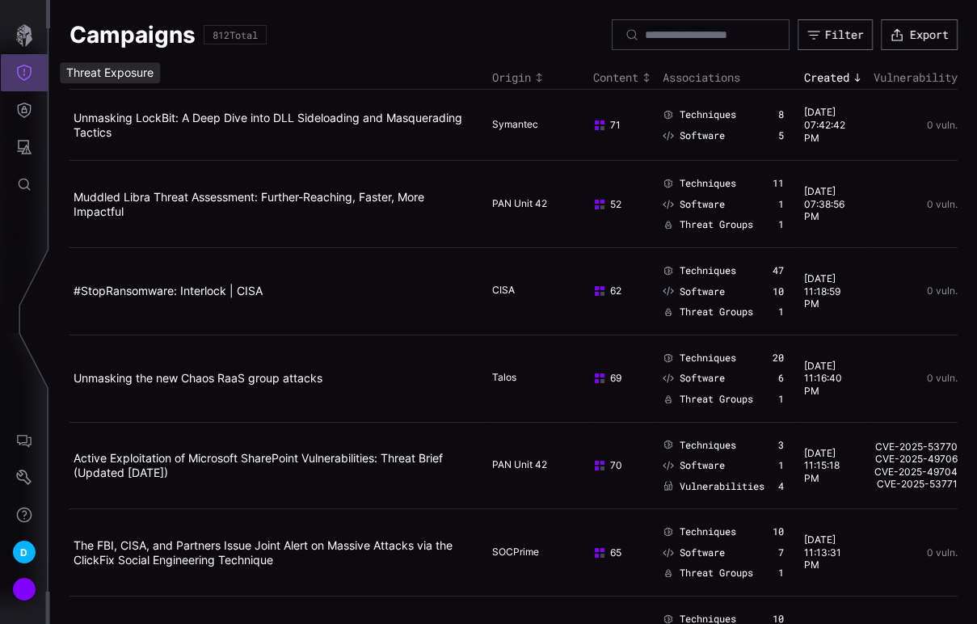
click at [25, 70] on icon "Threat Exposure" at bounding box center [24, 73] width 16 height 16
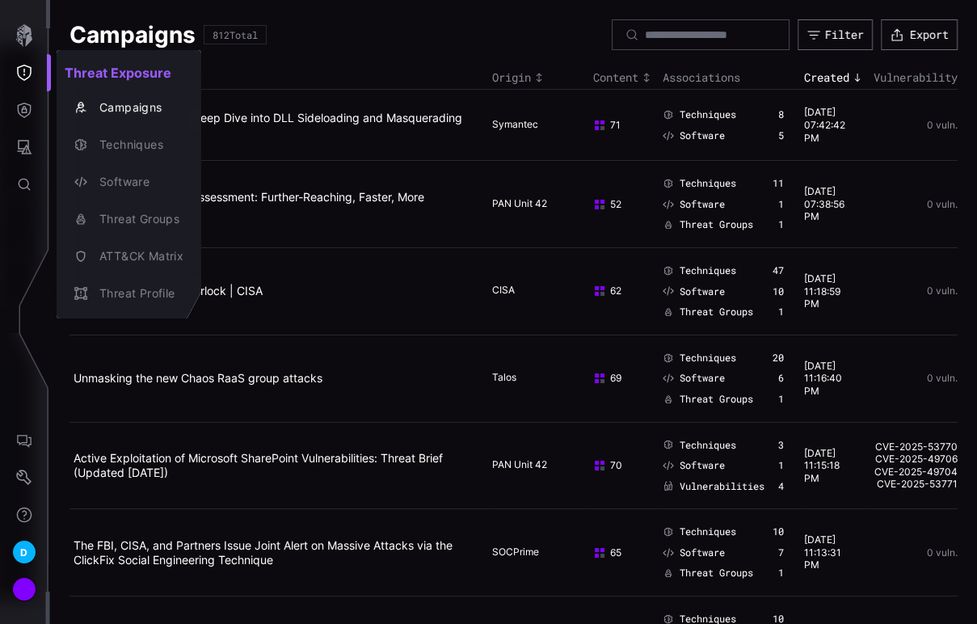
click at [14, 110] on div at bounding box center [488, 312] width 977 height 624
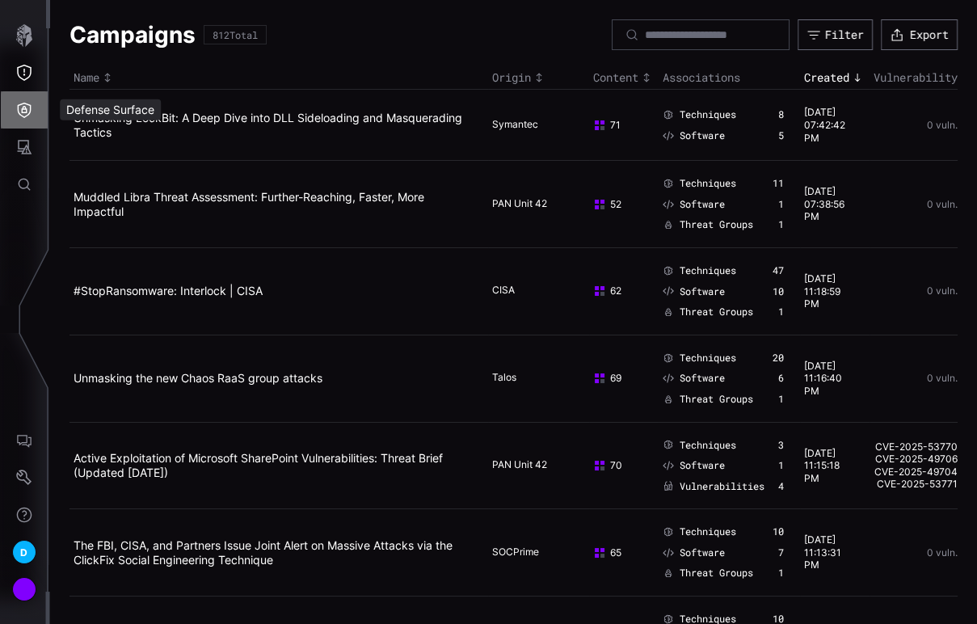
click at [19, 110] on icon "Defense Surface" at bounding box center [24, 110] width 16 height 16
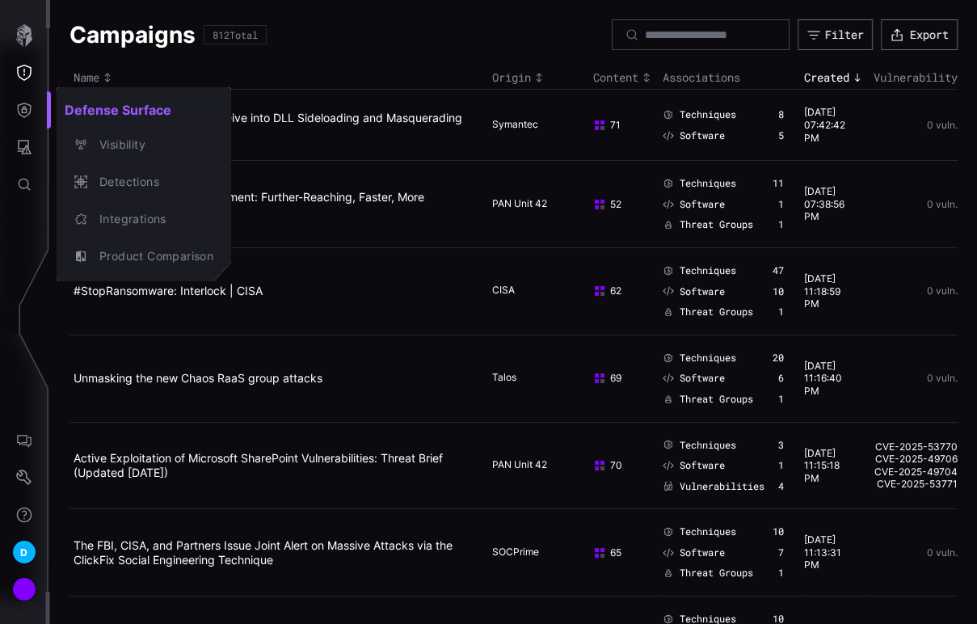
click at [27, 115] on div at bounding box center [488, 312] width 977 height 624
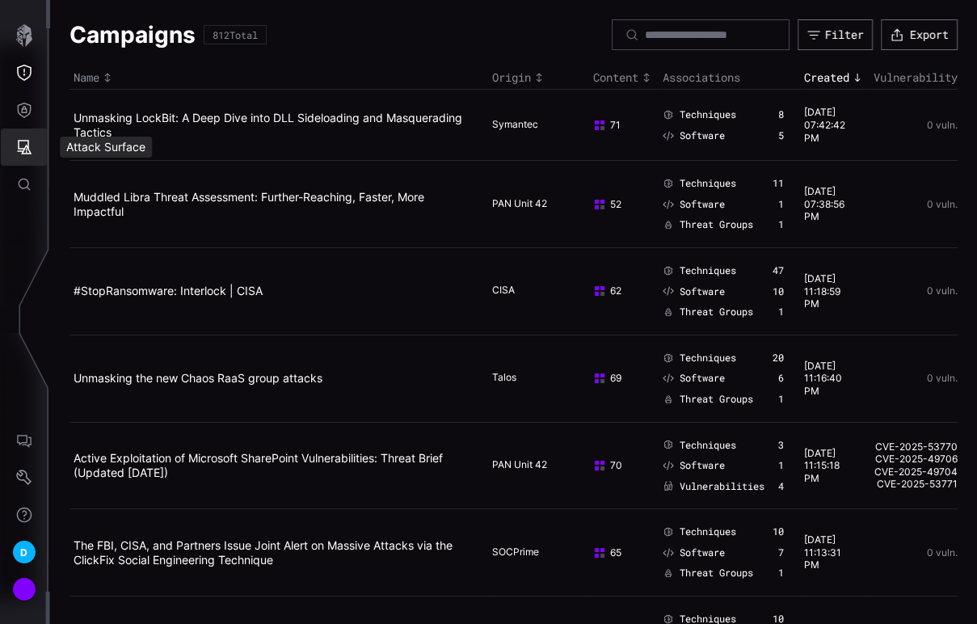
click at [26, 146] on icon "Attack Surface" at bounding box center [25, 147] width 15 height 15
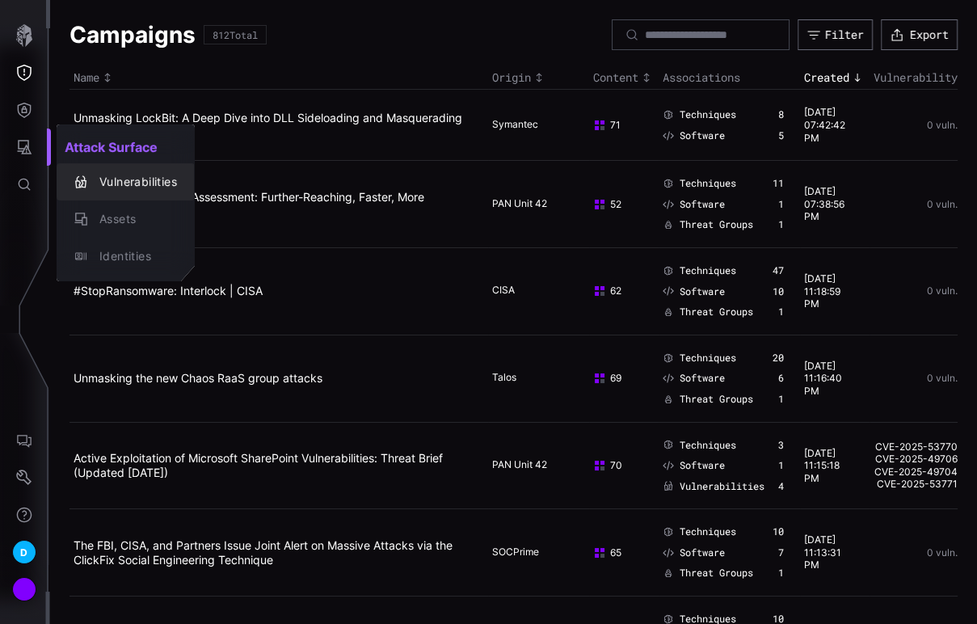
click at [107, 179] on div "Vulnerabilities" at bounding box center [134, 182] width 86 height 20
